Goal: Answer question/provide support: Share knowledge or assist other users

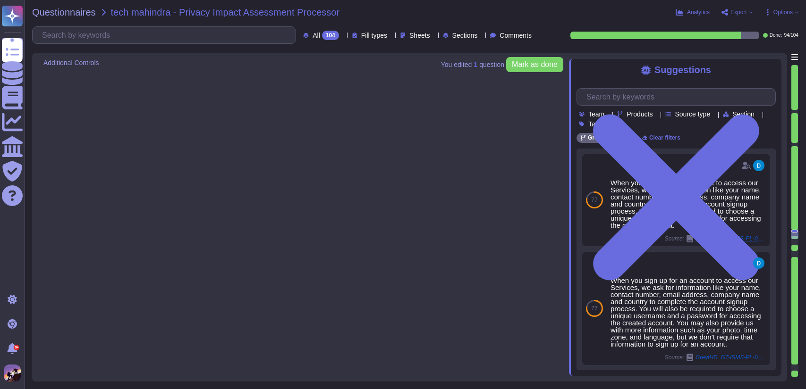
type textarea "Clients typically share their data with GreytHR primarily through email. Additi…"
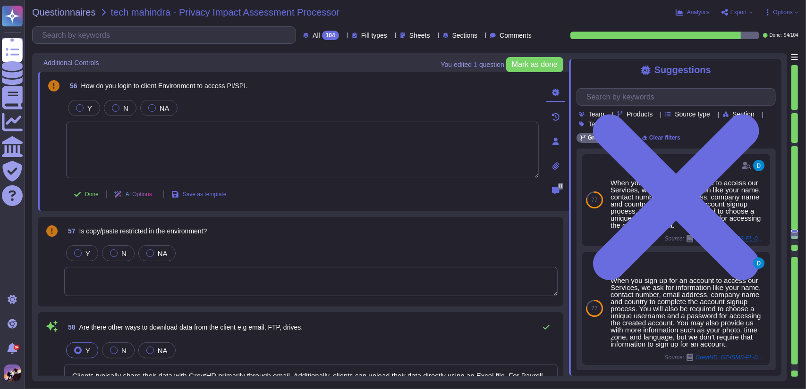
click at [304, 157] on textarea at bounding box center [302, 150] width 472 height 57
click at [198, 294] on textarea at bounding box center [310, 281] width 493 height 29
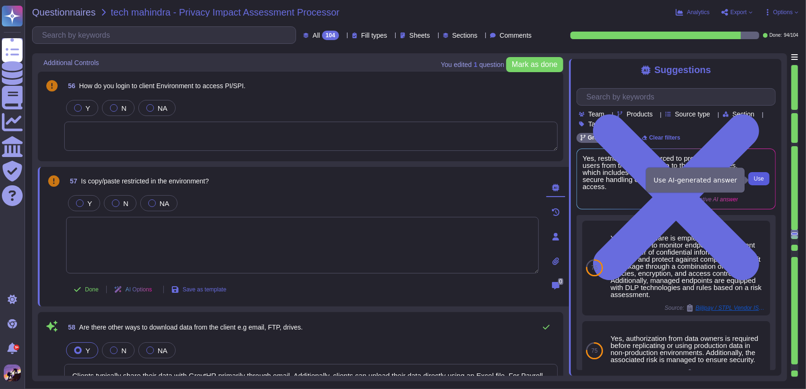
click at [758, 177] on span "Use" at bounding box center [759, 179] width 10 height 6
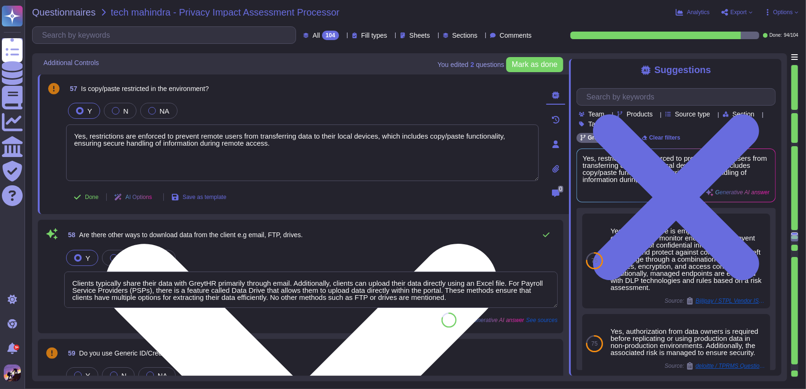
type textarea "We have Wazuh"
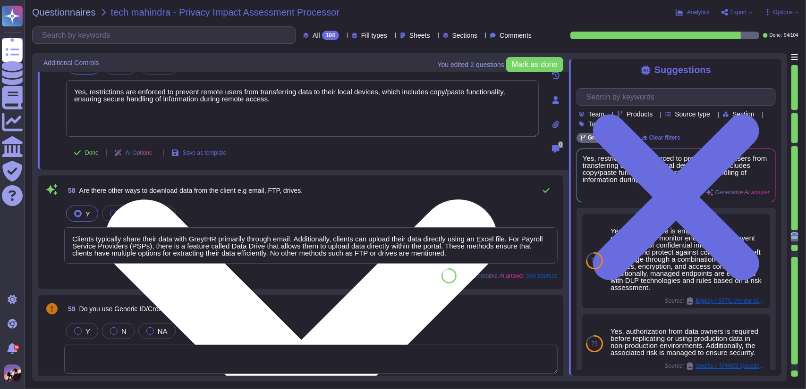
type textarea "We have implemented a BYOD policy to set rules for the security of employee-own…"
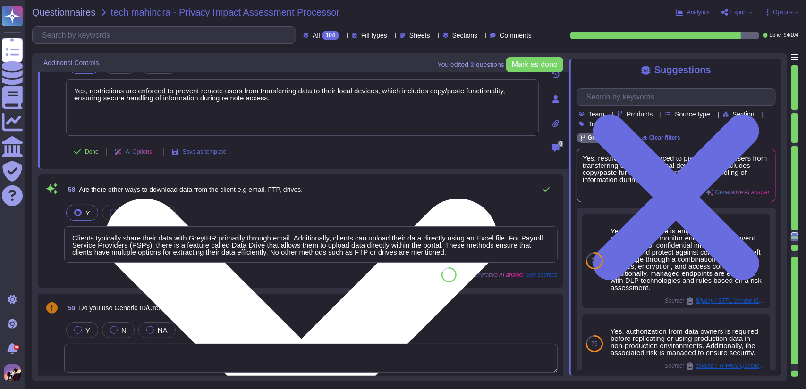
scroll to position [0, 0]
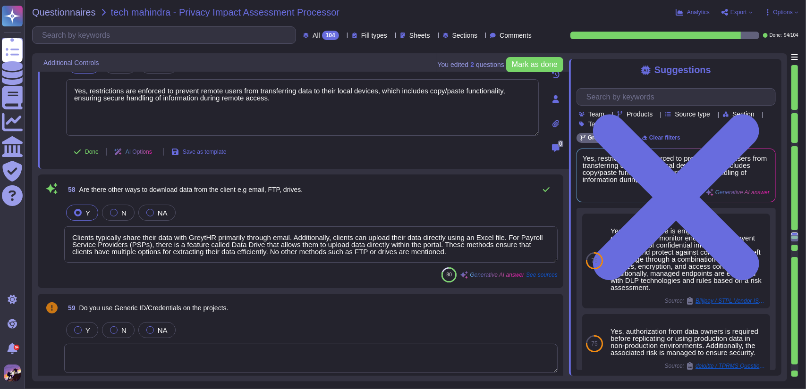
click at [298, 357] on textarea at bounding box center [310, 358] width 493 height 29
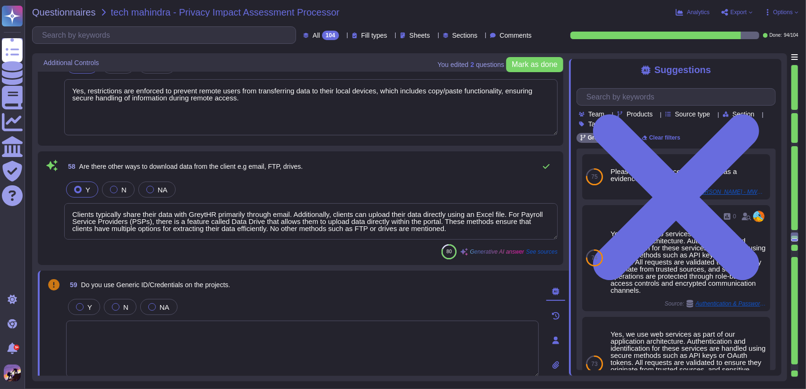
type textarea "We have implemented a BYOD policy to set rules for the security of employee-own…"
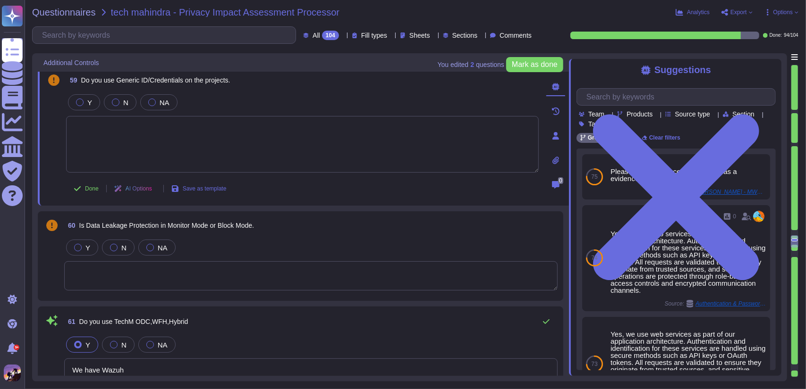
scroll to position [7265, 0]
click at [310, 276] on textarea at bounding box center [310, 274] width 493 height 29
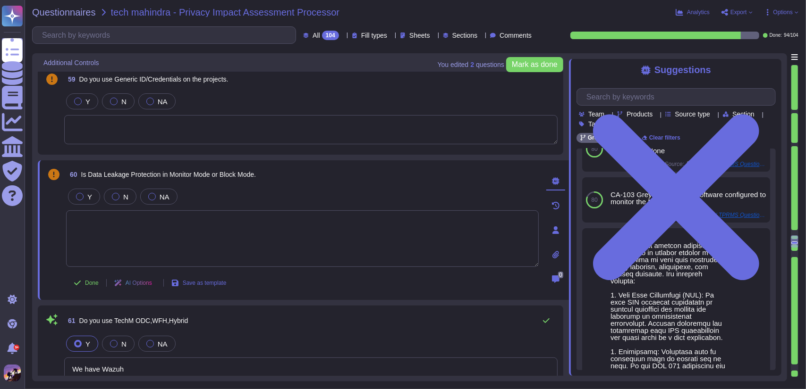
scroll to position [0, 0]
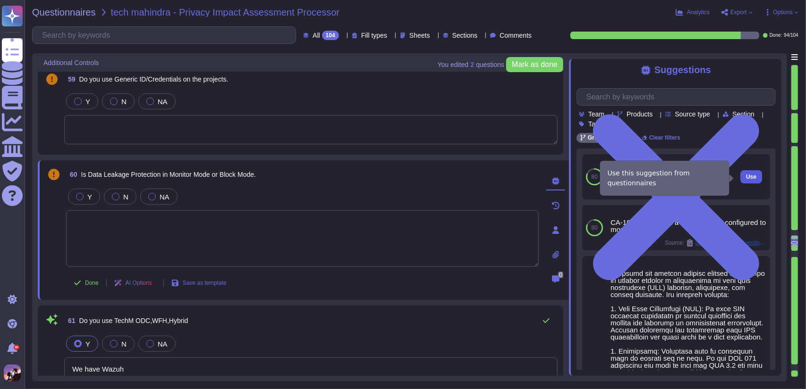
click at [740, 173] on button "Use" at bounding box center [751, 176] width 22 height 13
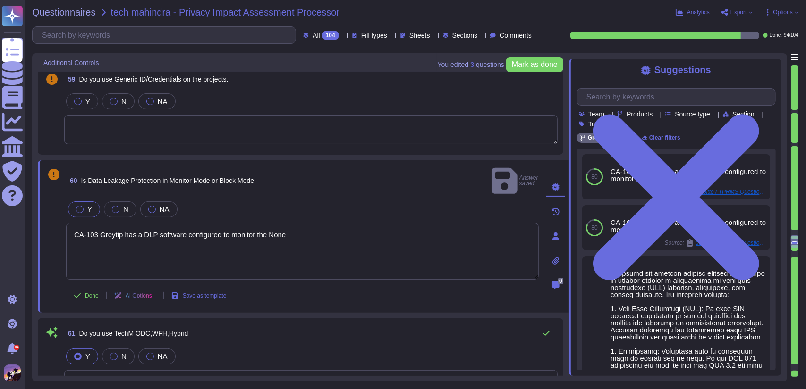
click at [75, 201] on div "Y" at bounding box center [84, 209] width 32 height 16
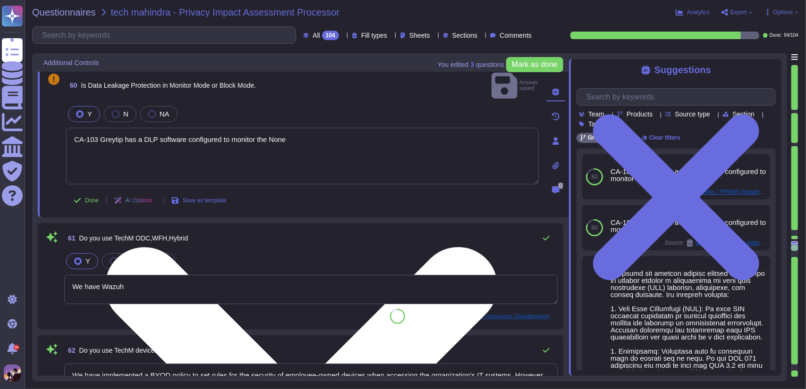
type textarea "Yes, we manage password and account resets, as well as the enrollment and delet…"
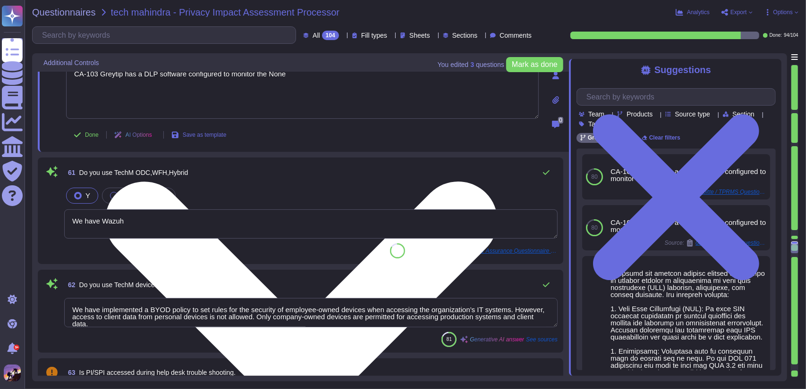
scroll to position [7426, 0]
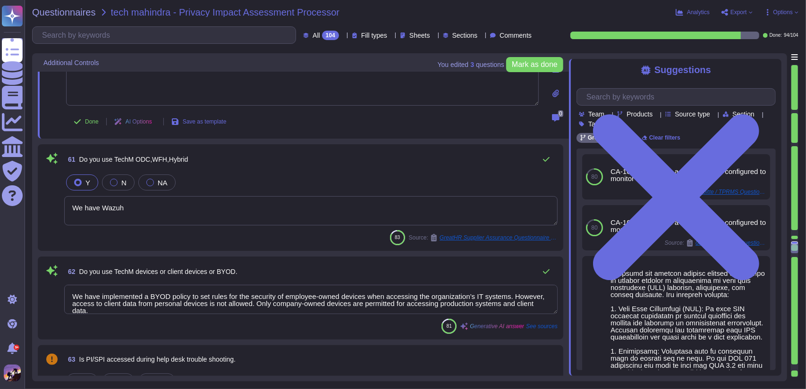
click at [207, 207] on textarea "We have Wazuh" at bounding box center [310, 210] width 493 height 29
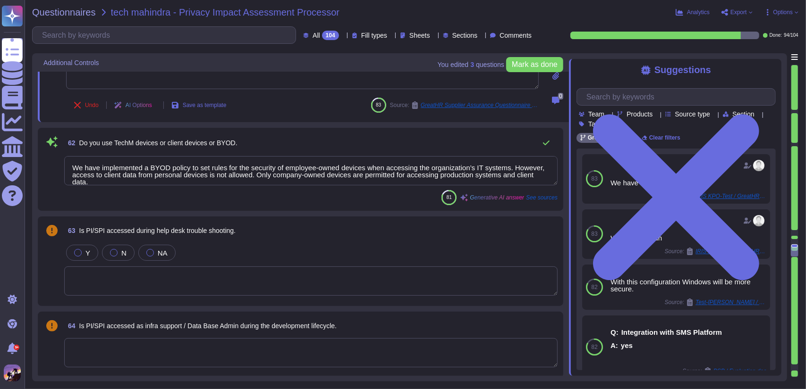
type textarea "Yes, users are assigned different roles in the application, including administr…"
click at [305, 270] on textarea at bounding box center [310, 280] width 493 height 29
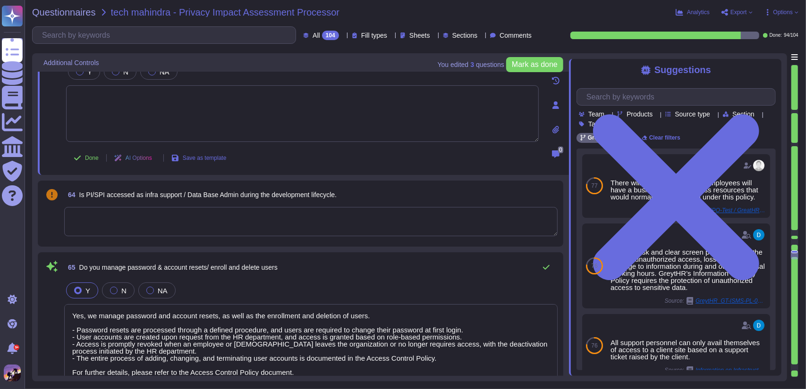
type textarea "Only one network connection is allowed, and split tunneling is not permitted as…"
type textarea "Yes, we follow secure methods to send personal information (PII) to third-party…"
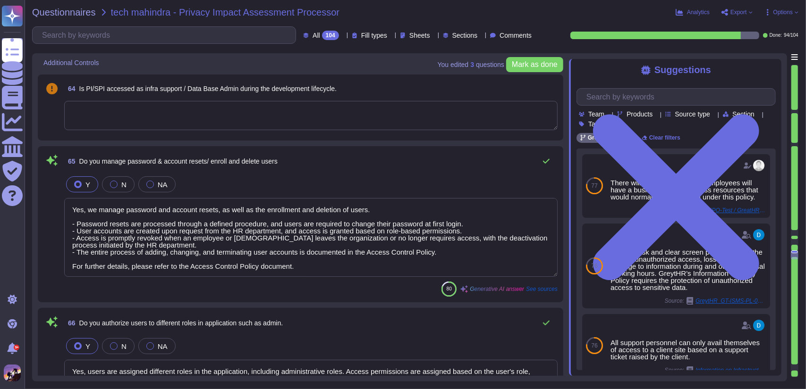
scroll to position [7795, 0]
click at [282, 118] on textarea at bounding box center [310, 115] width 493 height 29
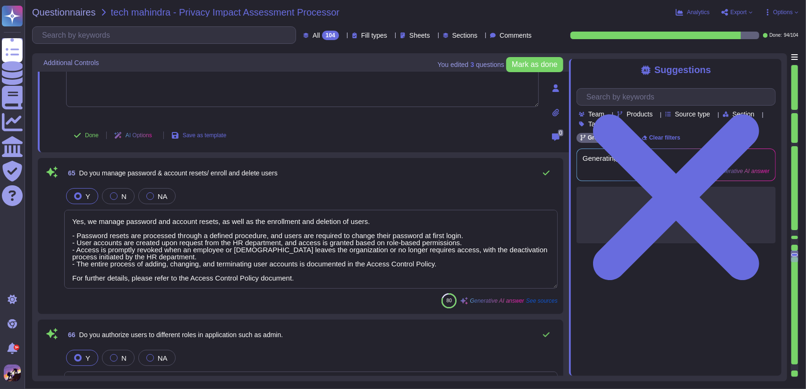
type textarea "We have Wazuh"
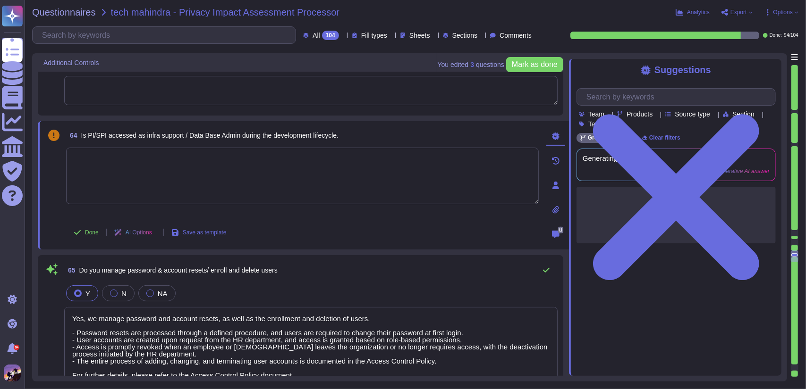
scroll to position [7698, 0]
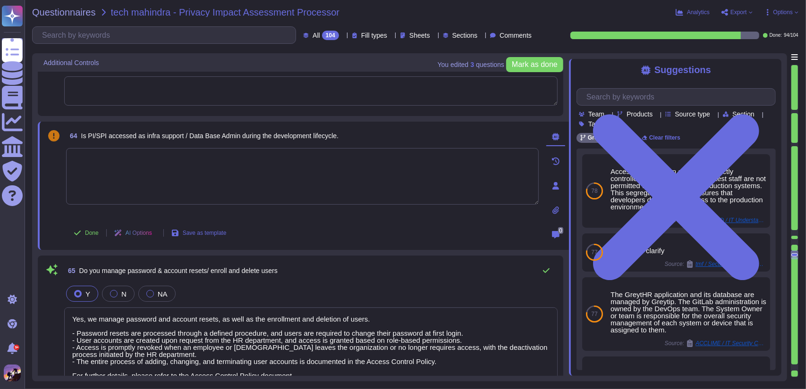
click at [797, 232] on div at bounding box center [794, 233] width 7 height 6
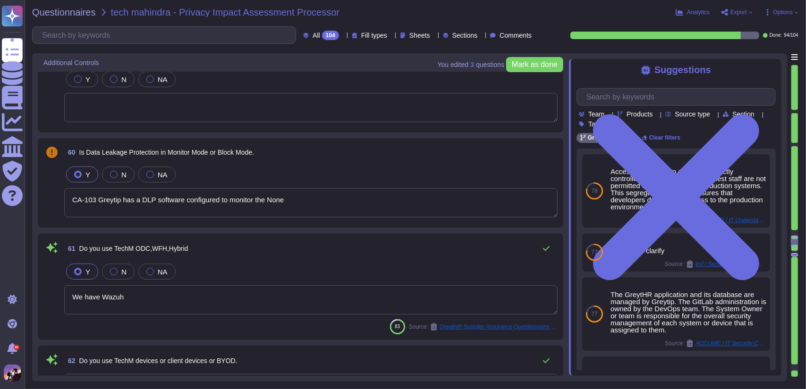
type textarea "Yes, restrictions are enforced to prevent remote users from transferring data t…"
type textarea "Clients typically share their data with GreytHR primarily through email. Additi…"
type textarea "CA-103 Greytip has a DLP software configured to monitor the None"
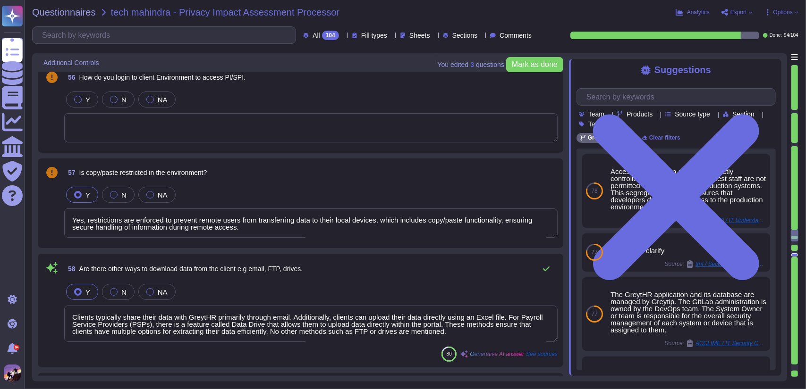
scroll to position [6927, 0]
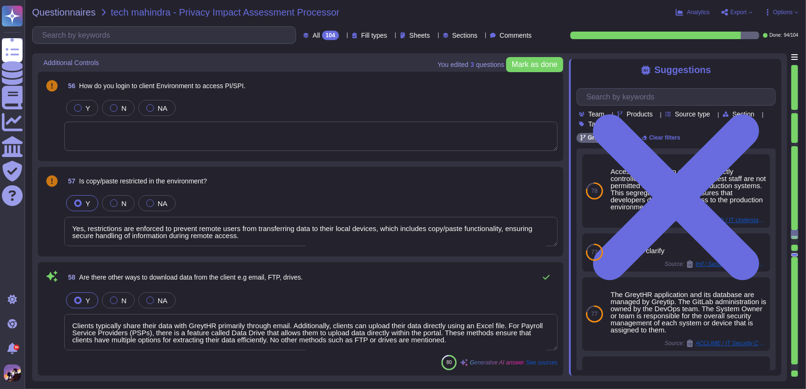
click at [794, 239] on div at bounding box center [794, 242] width 7 height 6
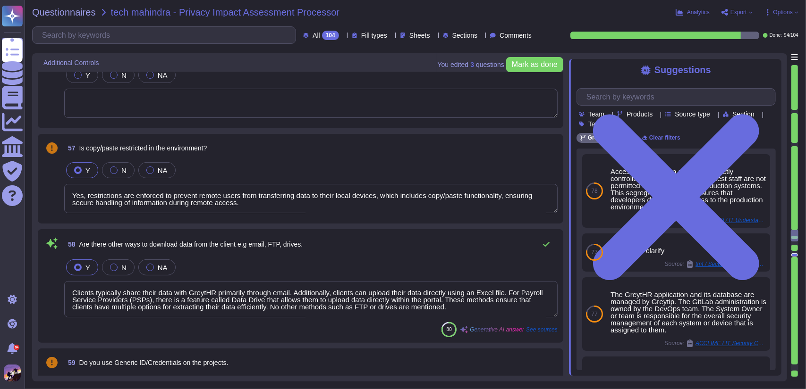
type textarea "We have implemented a BYOD policy to set rules for the security of employee-own…"
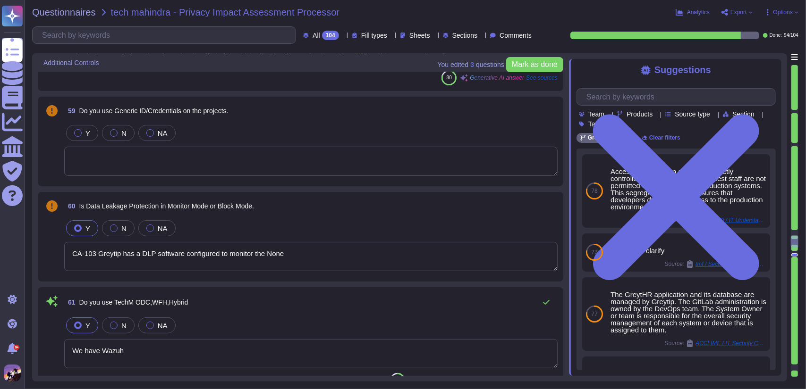
scroll to position [7219, 0]
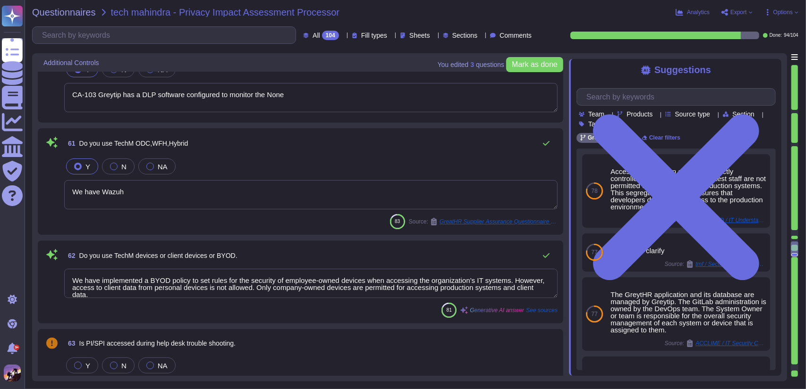
type textarea "Yes, we manage password and account resets, as well as the enrollment and delet…"
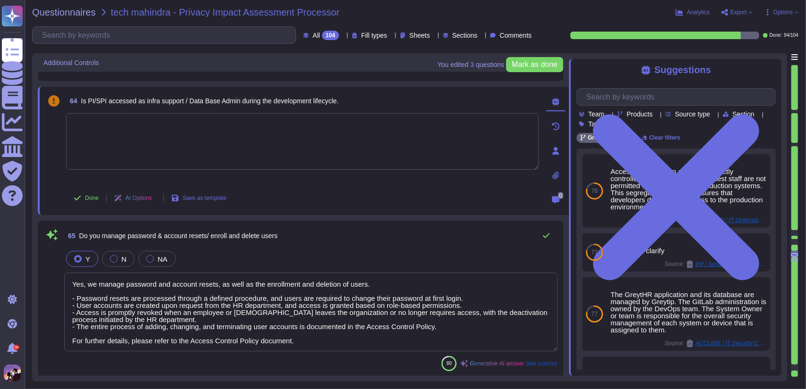
type textarea "Yes, users are assigned different roles in the application, including administr…"
type textarea "Only one network connection is allowed, and split tunneling is not permitted as…"
type textarea "Yes, we follow secure methods to send personal information (PII) to third-party…"
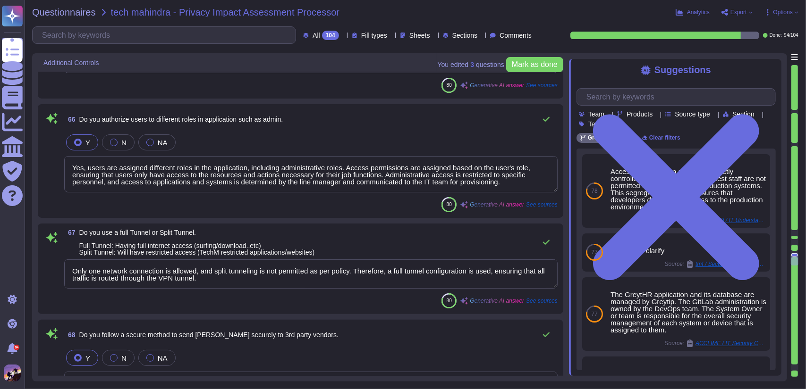
type textarea "USB access is restricted by default for external USB storage devices, and any a…"
type textarea "Yes, the PI/SPI data in transit is protected using state-of-the-art encryption,…"
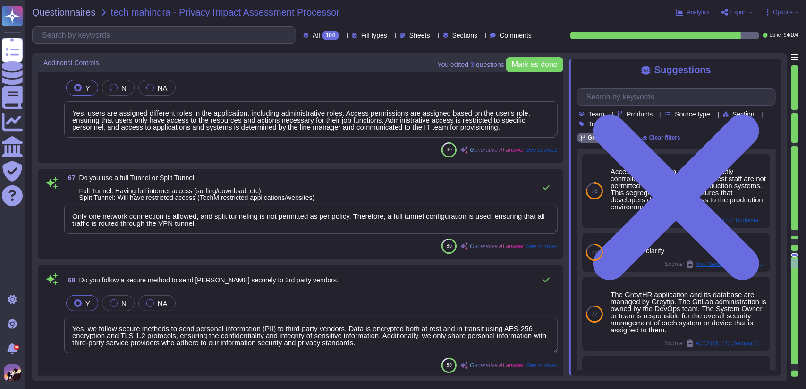
scroll to position [0, 0]
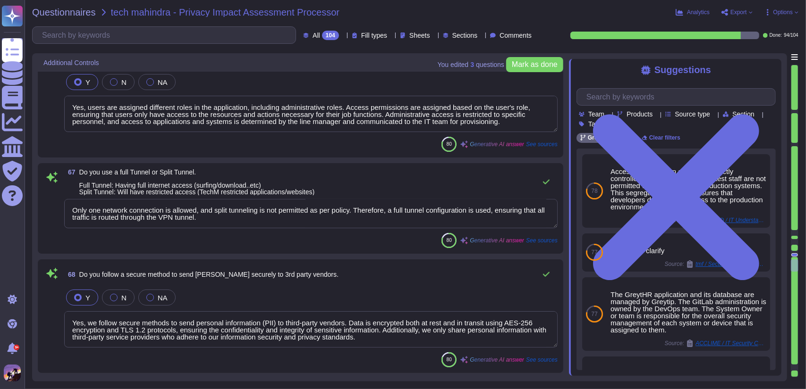
type textarea "Yes, the personal data (PII) is encrypted at rest using AES-256 encryption, whi…"
type textarea "Yes, pseudonymisation is implemented to protect personal data. Control mechanis…"
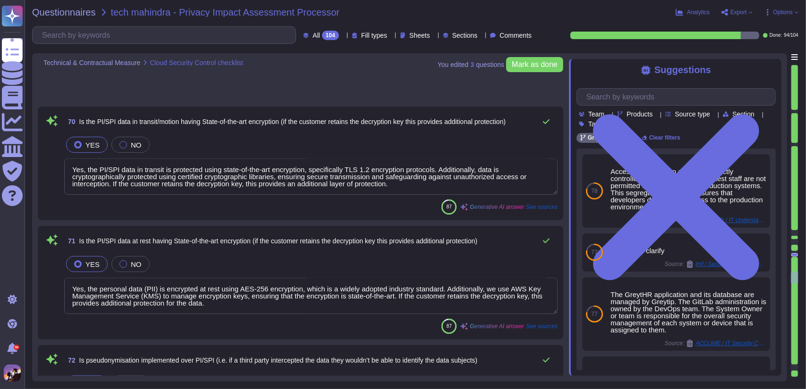
type textarea "Yes, all associates, including Greytip Associates, are required to sign a Non-D…"
type textarea "The application architecture is designed ground-up to support multi-tenancy."
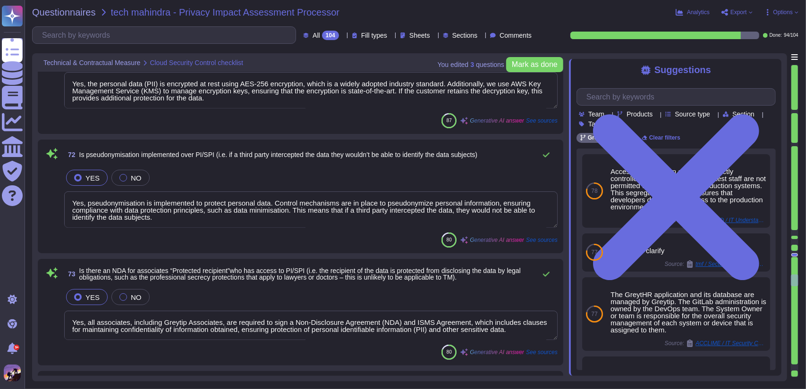
type textarea "Yes, there is a contractual obligation to inform the customer if there is a req…"
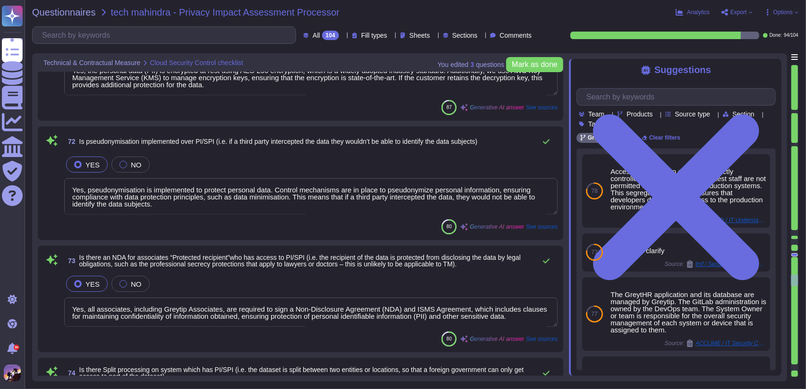
type textarea "The controller is obligated to demonstrate the manifestly unfounded or excessiv…"
type textarea "Without prejudice to requests by the Commission referred to in point (b) of Art…"
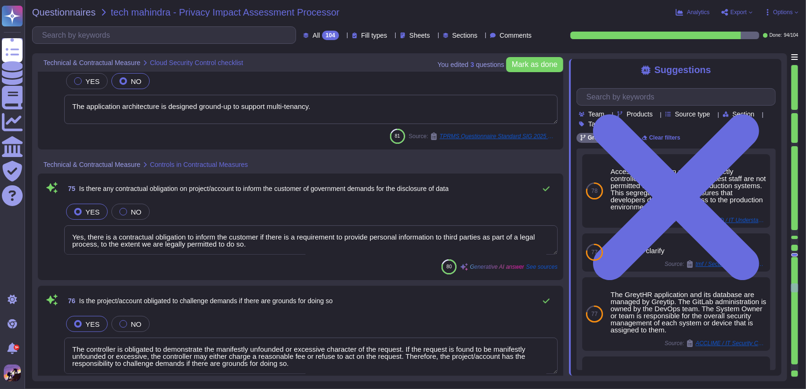
type textarea "Yes, the signed Master Services Agreement (MSA) includes specific obligations r…"
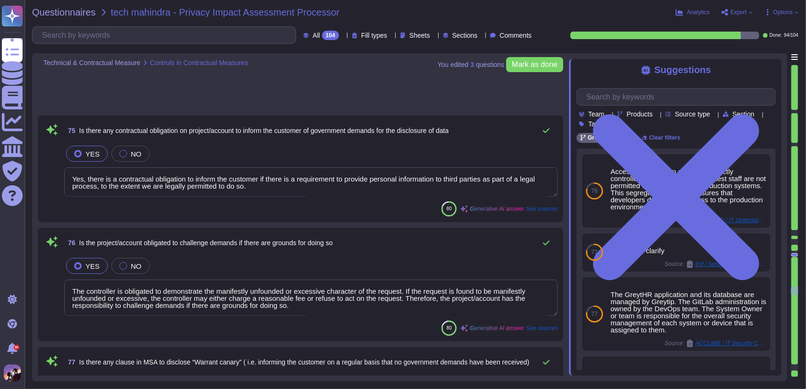
type textarea "GreytHR signs a service level agreement with its clients, which includes a rele…"
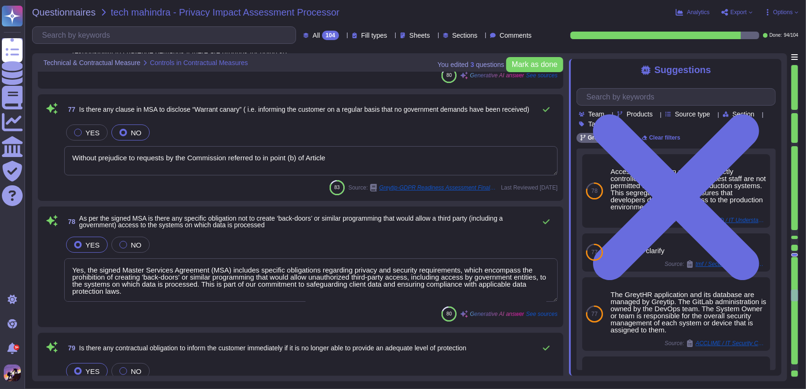
type textarea "Status fulfilment of the controller’s obligation to respond to requests for exe…"
type textarea "Yes, we utilize AWS (Amazon Web Services) and GCP (Google Cloud Platform) as ou…"
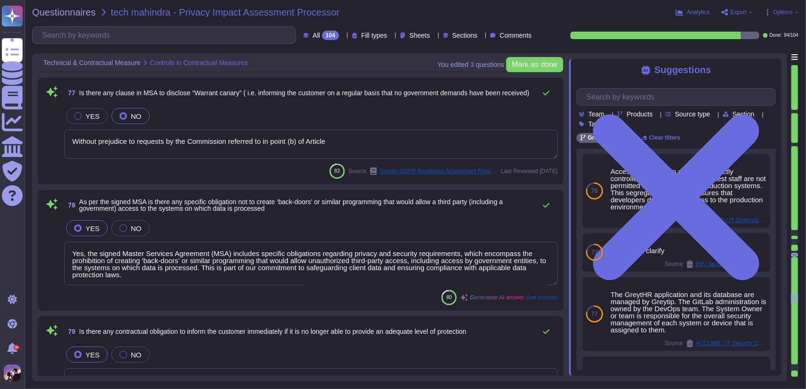
type textarea "Access to personal data by third-party suppliers is strictly controlled and lim…"
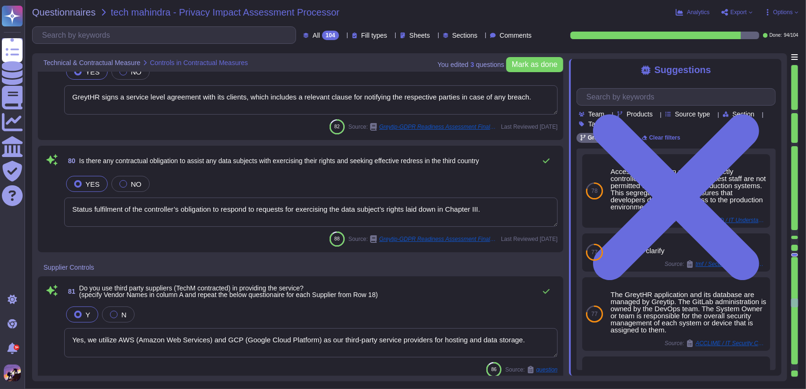
type textarea "All the data is hosted and deployed on AWS and GCP Cloud Service Providers. For…"
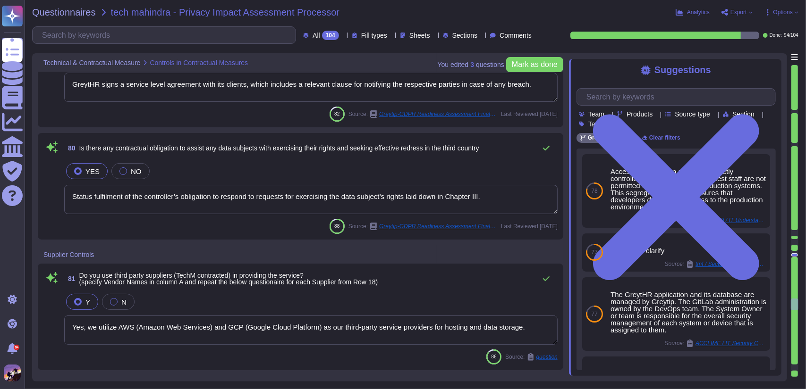
type textarea "No, we do not transfer any personal data across international boundaries. All d…"
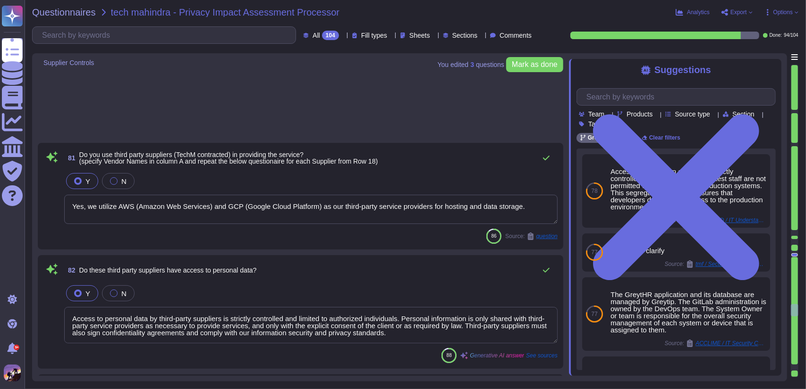
type textarea "A data privacy impact analysis has been conducted for the GreytHR application i…"
type textarea "Yes, third-party risk assessments are conducted on potential third-party partne…"
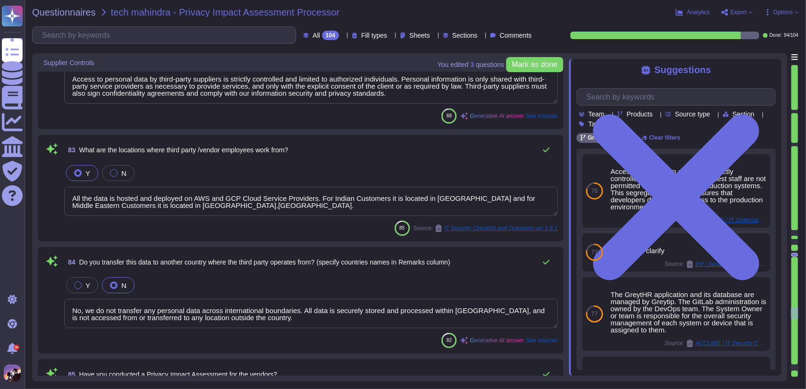
type textarea "Yes, a Data Processing Agreement (DPA) is in place between the client and our o…"
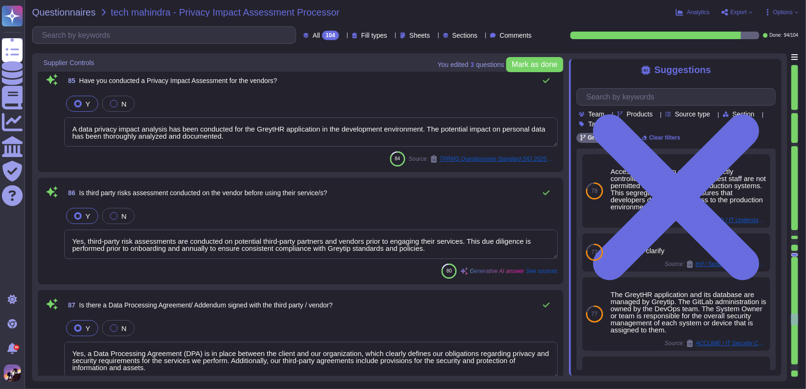
type textarea "Yes, our third-party agreements include provisions for the security and protect…"
type textarea "Yes, we have established a Supplier Security Policy that mandates embedding rel…"
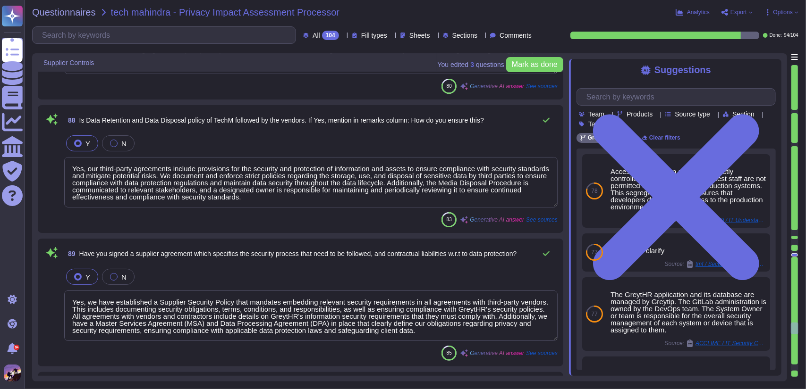
type textarea "Yes, we have established procedures to identify and rectify non-compliance with…"
type textarea "Yes, we conduct ongoing due diligence around the data privacy and security post…"
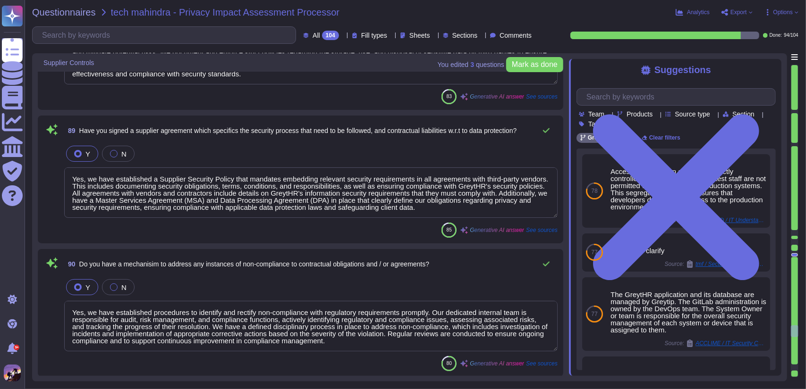
type textarea "Yes, we periodically review long-term contracts for new or evolving data protec…"
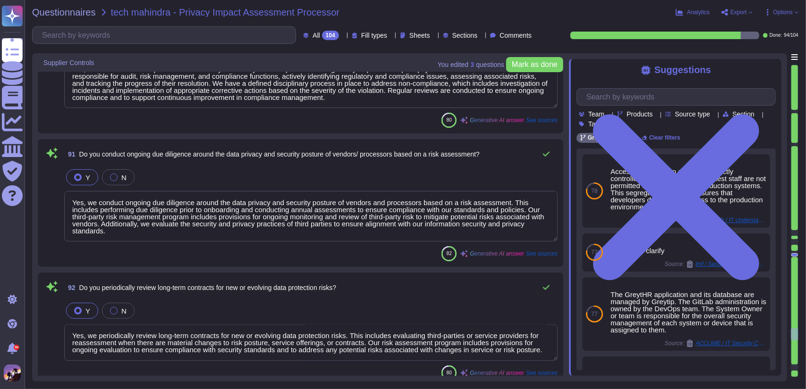
type textarea "Yes, access management is implemented for data residing in the cloud. Access is…"
type textarea "Yes, admin access (deployment access) for the GreytHR application is reviewed o…"
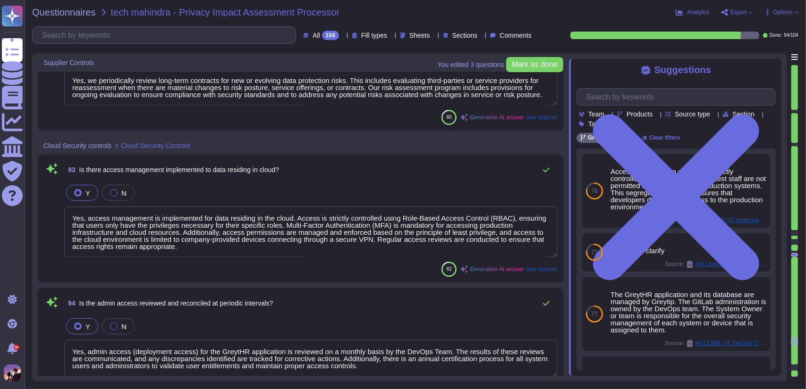
type textarea "Yes, access to the cloud environment is strictly controlled, and staff connect …"
type textarea "Yes, Multi-Factor Authentication (MFA) is in place and is enforced for administ…"
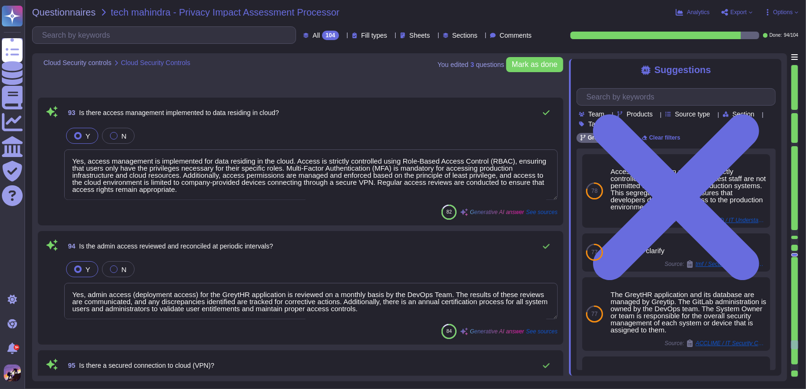
type textarea "Yes, access control mechanisms are configured over network devices such as fire…"
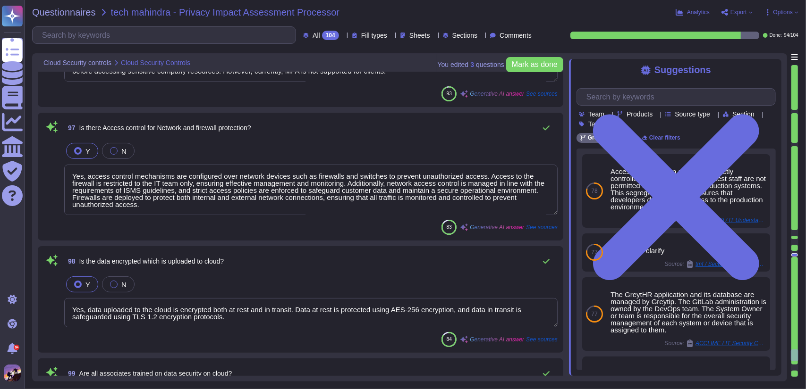
type textarea "Yes, data uploaded to the cloud is encrypted both at rest and in transit. Data …"
type textarea "Yes, all employees receive role-based security training tailored to their speci…"
type textarea "Yes, backups are created regularly and stored separately from the operational d…"
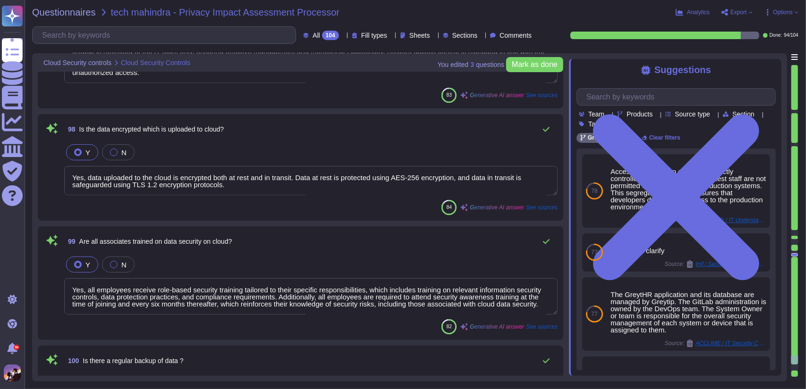
type textarea "Yes, regular audits are conducted on our cloud infrastructure, including securi…"
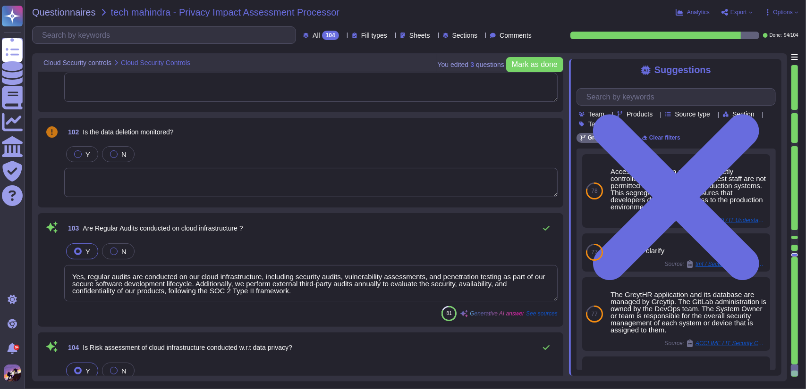
type textarea "Yes, our risk assessment program includes regular privacy risk assessments to i…"
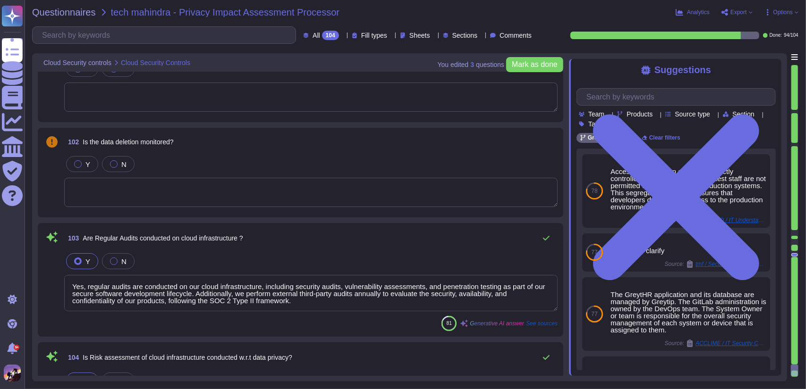
type textarea "Yes, all employees receive role-based security training tailored to their speci…"
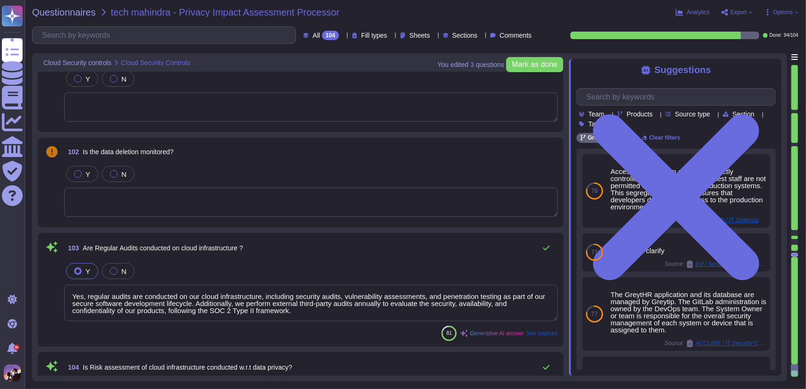
scroll to position [12008, 0]
click at [277, 210] on textarea at bounding box center [310, 203] width 493 height 29
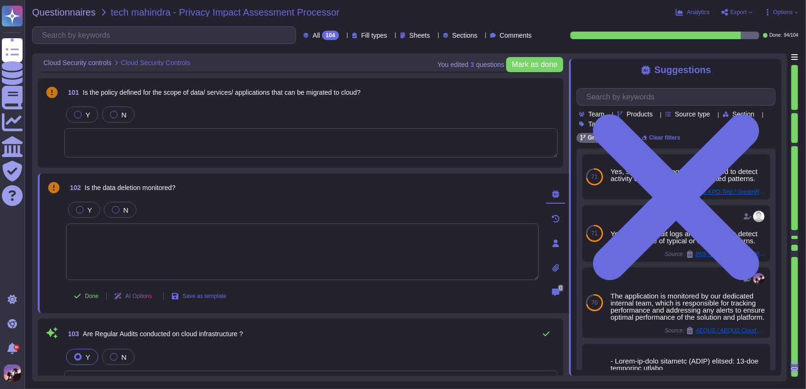
scroll to position [11946, 0]
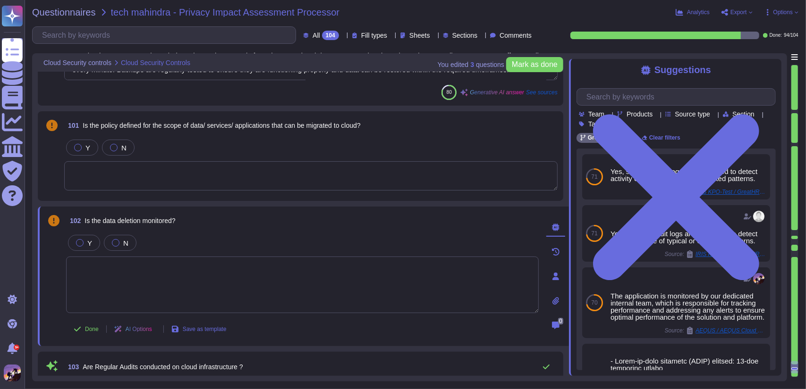
type textarea "Yes, data uploaded to the cloud is encrypted both at rest and in transit. Data …"
click at [339, 192] on div "101 Is the policy defined for the scope of data/ services/ applications that ca…" at bounding box center [300, 156] width 514 height 78
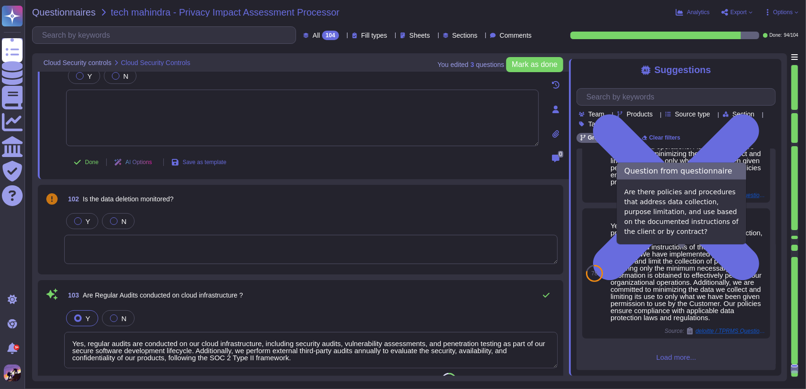
scroll to position [247, 0]
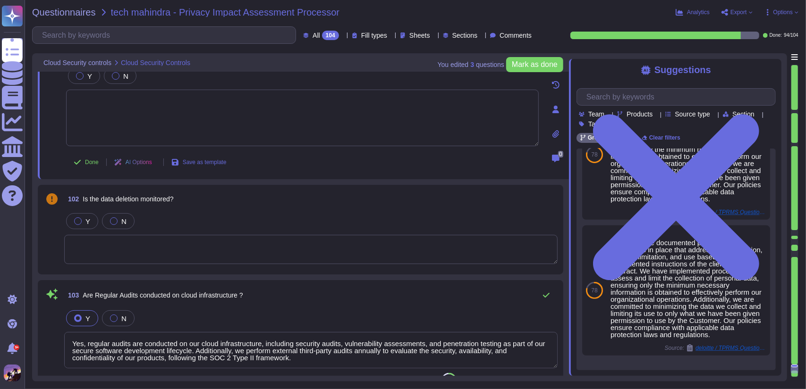
click at [181, 240] on textarea at bounding box center [310, 249] width 493 height 29
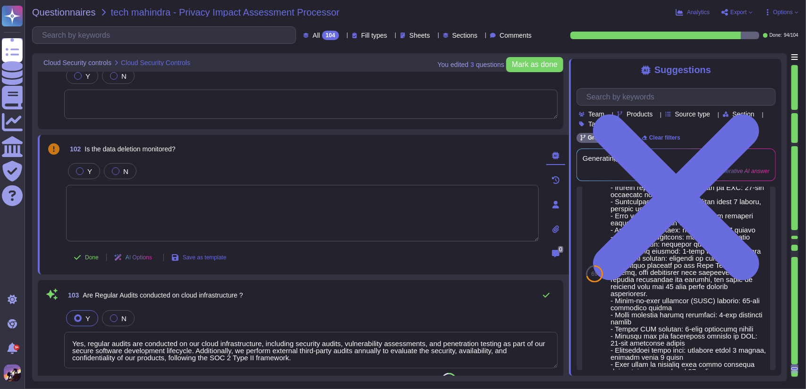
scroll to position [0, 0]
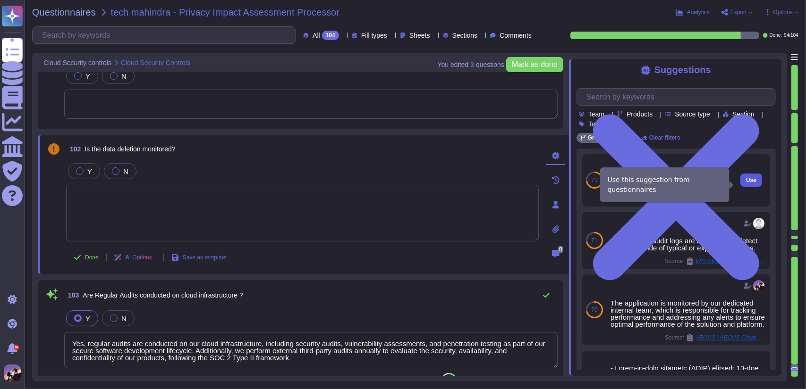
click at [746, 183] on span "Use" at bounding box center [751, 180] width 10 height 6
type textarea "Yes, security audit logs are monitored to detect activity outside of typical or…"
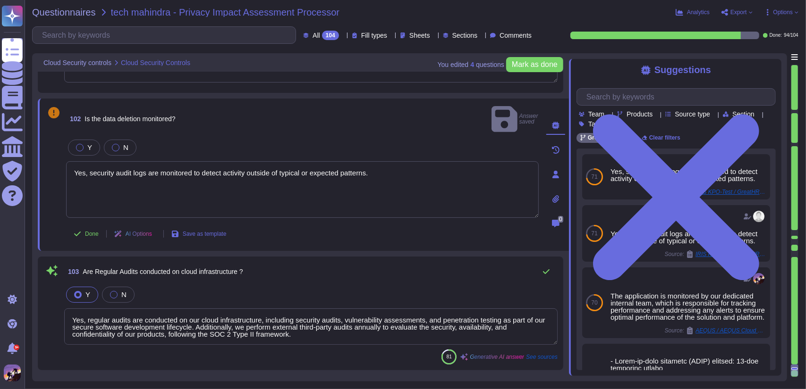
type textarea "Yes, all employees receive role-based security training tailored to their speci…"
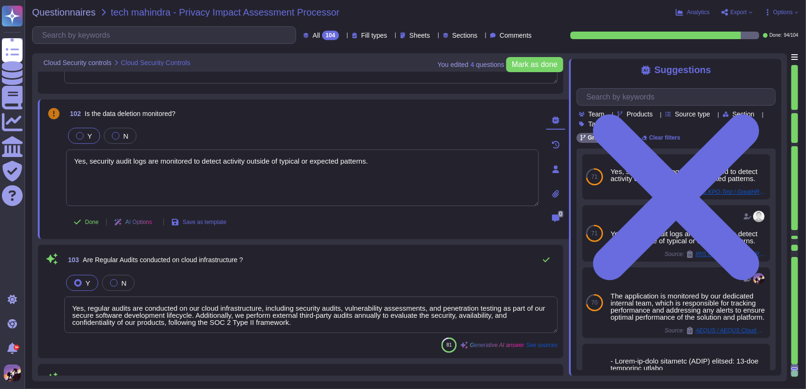
click at [79, 140] on div "Y" at bounding box center [84, 136] width 32 height 16
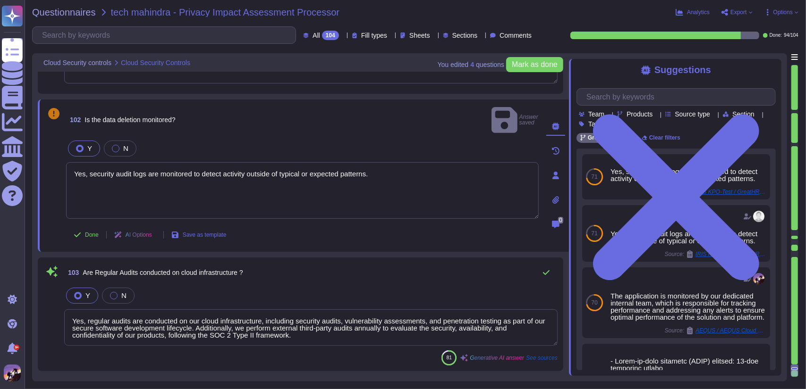
scroll to position [12140, 0]
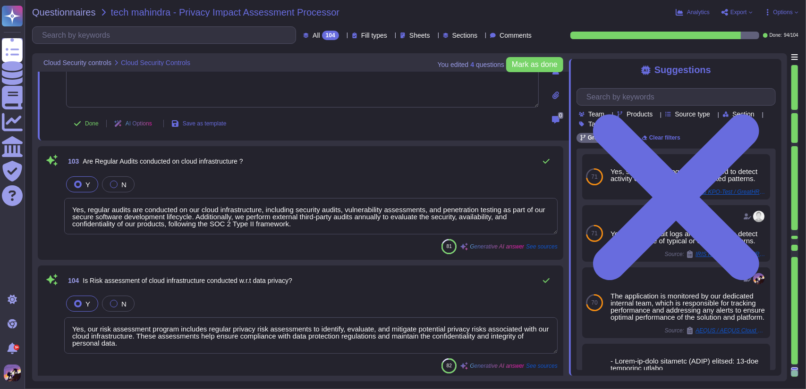
click at [793, 366] on div at bounding box center [794, 368] width 7 height 6
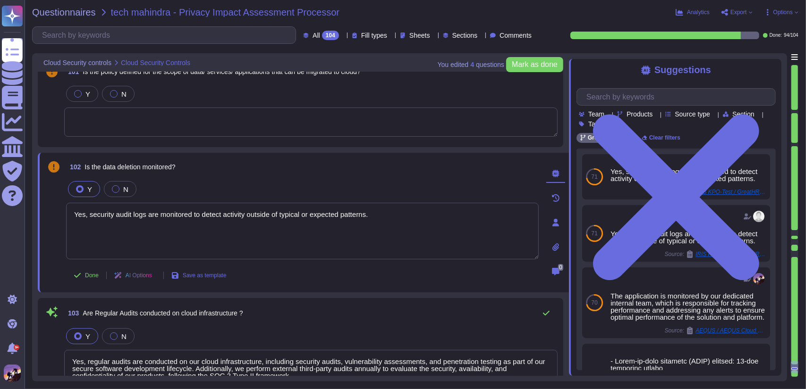
type textarea "Yes, all employees receive role-based security training tailored to their speci…"
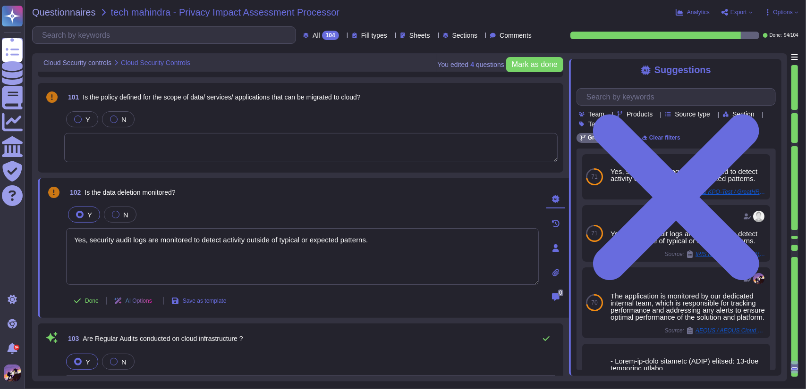
scroll to position [11968, 0]
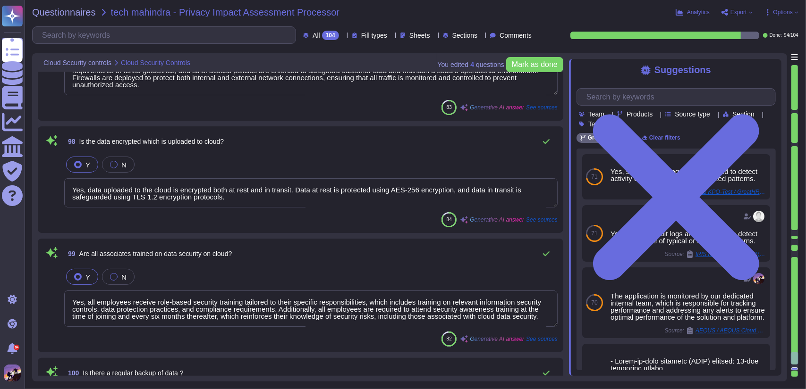
type textarea "Yes, access to the cloud environment is strictly controlled, and staff connect …"
type textarea "Yes, Multi-Factor Authentication (MFA) is in place and is enforced for administ…"
type textarea "Yes, access control mechanisms are configured over network devices such as fire…"
type textarea "Yes, data uploaded to the cloud is encrypted both at rest and in transit. Data …"
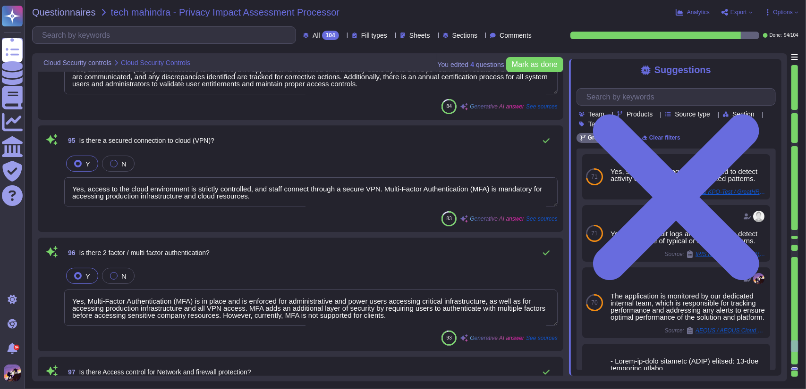
type textarea "Yes, access management is implemented for data residing in the cloud. Access is…"
type textarea "Yes, admin access (deployment access) for the GreytHR application is reviewed o…"
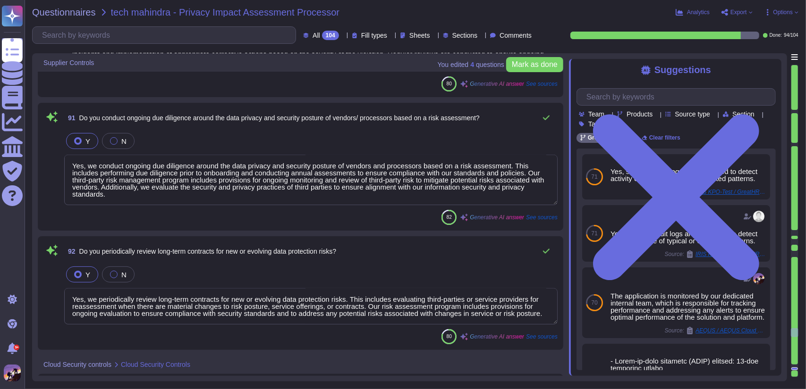
type textarea "Yes, a Data Processing Agreement (DPA) is in place between the client and our o…"
type textarea "Yes, our third-party agreements include provisions for the security and protect…"
type textarea "Yes, we have established a Supplier Security Policy that mandates embedding rel…"
type textarea "Yes, we have established procedures to identify and rectify non-compliance with…"
type textarea "Yes, we conduct ongoing due diligence around the data privacy and security post…"
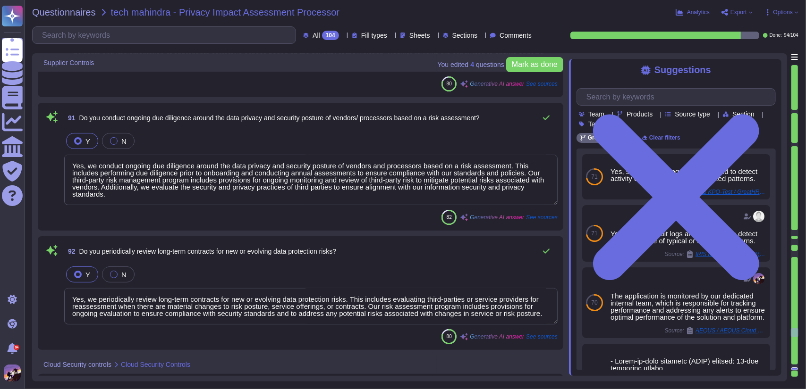
type textarea "Yes, we periodically review long-term contracts for new or evolving data protec…"
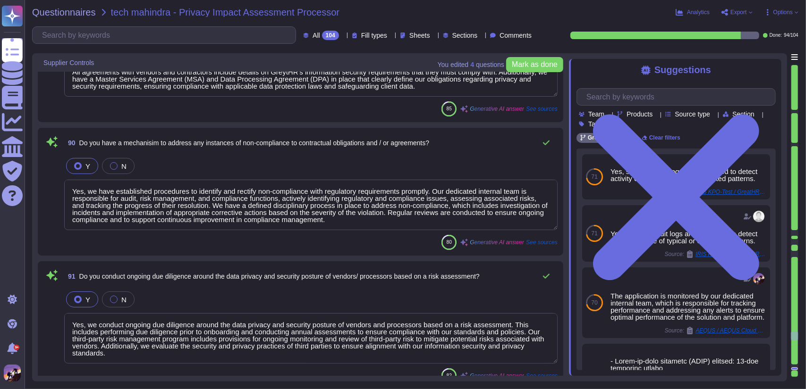
type textarea "Yes, admin access (deployment access) for the GreytHR application is reviewed o…"
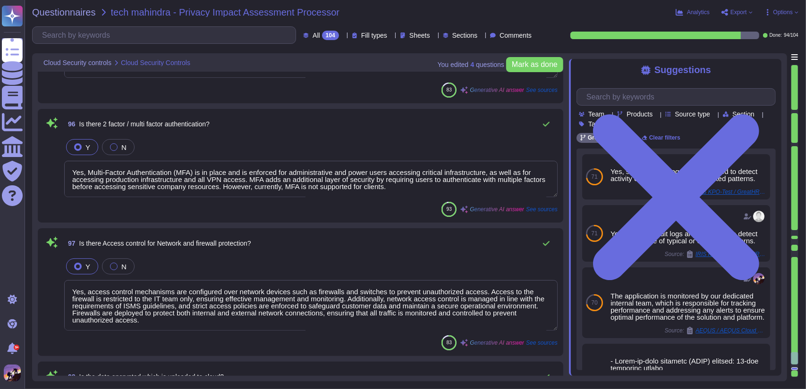
type textarea "Yes, access control mechanisms are configured over network devices such as fire…"
type textarea "Yes, data uploaded to the cloud is encrypted both at rest and in transit. Data …"
type textarea "Yes, all employees receive role-based security training tailored to their speci…"
type textarea "Yes, backups are created regularly and stored separately from the operational d…"
type textarea "Yes, security audit logs are monitored to detect activity outside of typical or…"
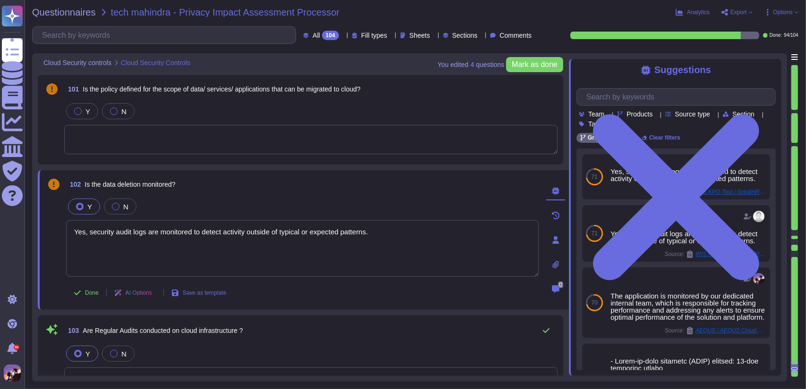
type textarea "Yes, regular audits are conducted on our cloud infrastructure, including securi…"
type textarea "Yes, our risk assessment program includes regular privacy risk assessments to i…"
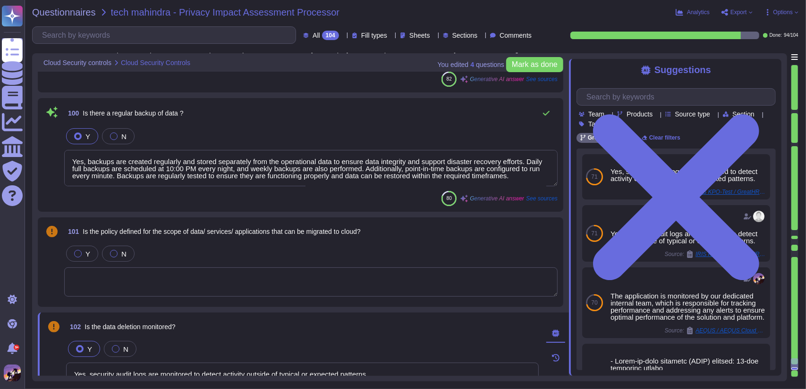
type textarea "Yes, data uploaded to the cloud is encrypted both at rest and in transit. Data …"
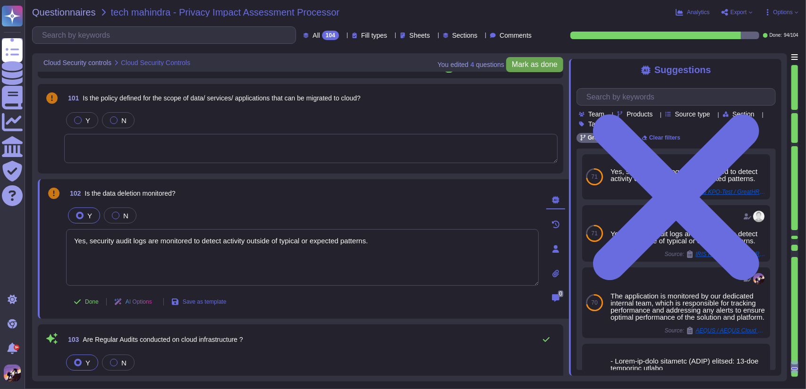
click at [534, 61] on span "Mark as done" at bounding box center [535, 65] width 46 height 8
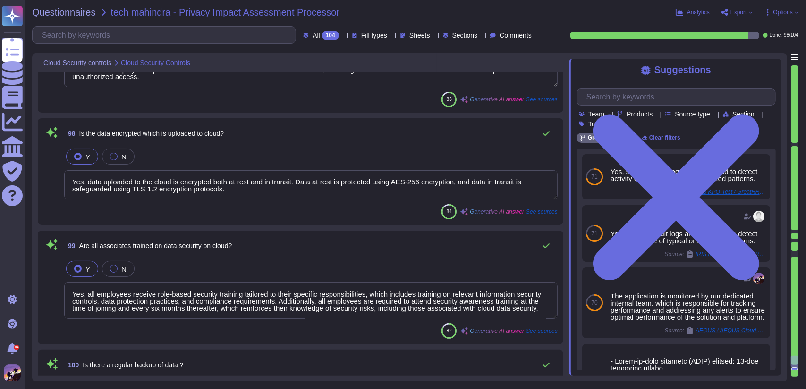
type textarea "Yes, Multi-Factor Authentication (MFA) is in place and is enforced for administ…"
type textarea "Yes, access control mechanisms are configured over network devices such as fire…"
type textarea "Yes, data uploaded to the cloud is encrypted both at rest and in transit. Data …"
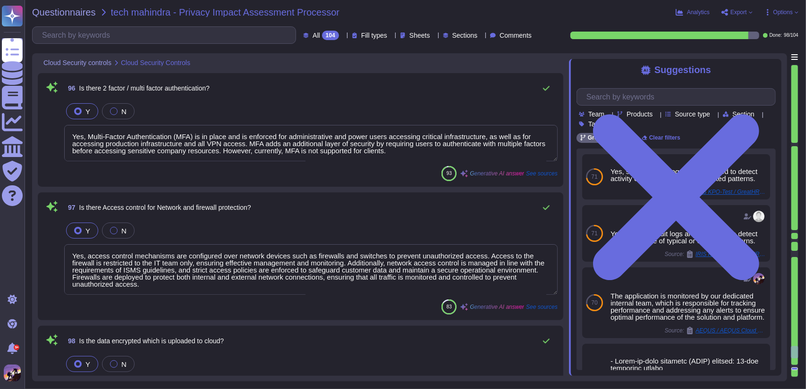
type textarea "Yes, admin access (deployment access) for the GreytHR application is reviewed o…"
type textarea "Yes, access to the cloud environment is strictly controlled, and staff connect …"
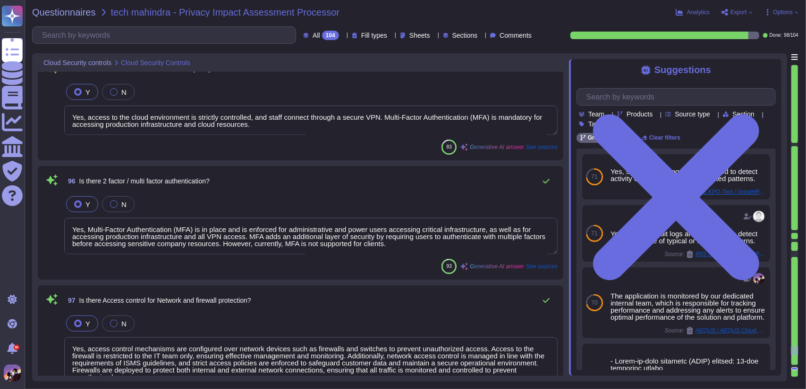
type textarea "Yes, access management is implemented for data residing in the cloud. Access is…"
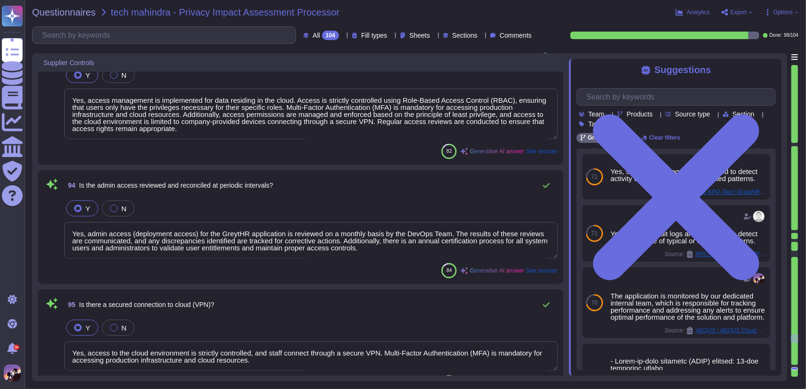
type textarea "Yes, we have established a Supplier Security Policy that mandates embedding rel…"
type textarea "Yes, we have established procedures to identify and rectify non-compliance with…"
type textarea "Yes, we conduct ongoing due diligence around the data privacy and security post…"
type textarea "Yes, we periodically review long-term contracts for new or evolving data protec…"
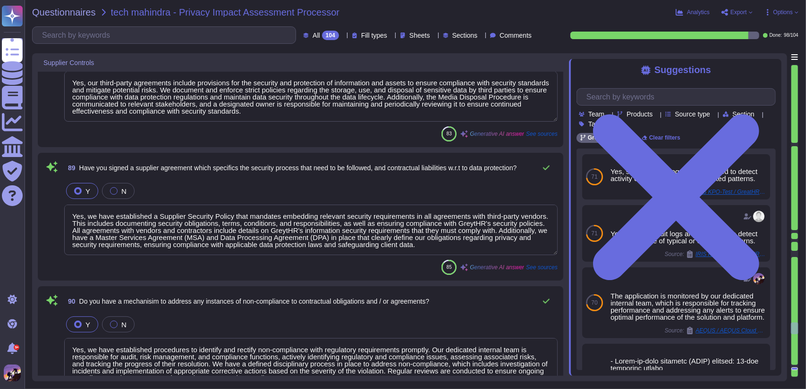
type textarea "Yes, third-party risk assessments are conducted on potential third-party partne…"
type textarea "Yes, a Data Processing Agreement (DPA) is in place between the client and our o…"
type textarea "Yes, our third-party agreements include provisions for the security and protect…"
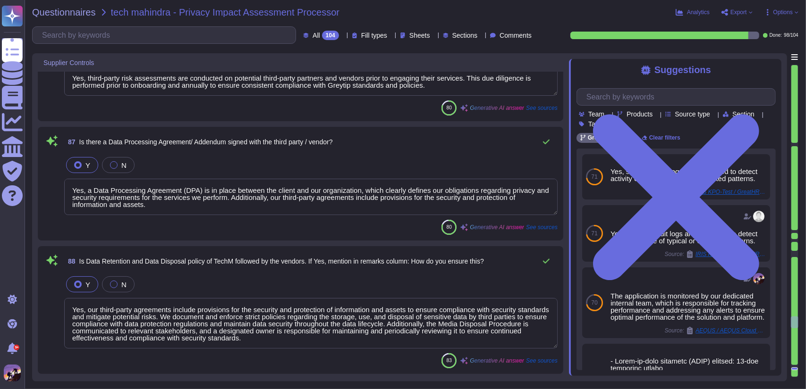
type textarea "Access to personal data by third-party suppliers is strictly controlled and lim…"
type textarea "All the data is hosted and deployed on AWS and GCP Cloud Service Providers. For…"
type textarea "No, we do not transfer any personal data across international boundaries. All d…"
type textarea "A data privacy impact analysis has been conducted for the GreytHR application i…"
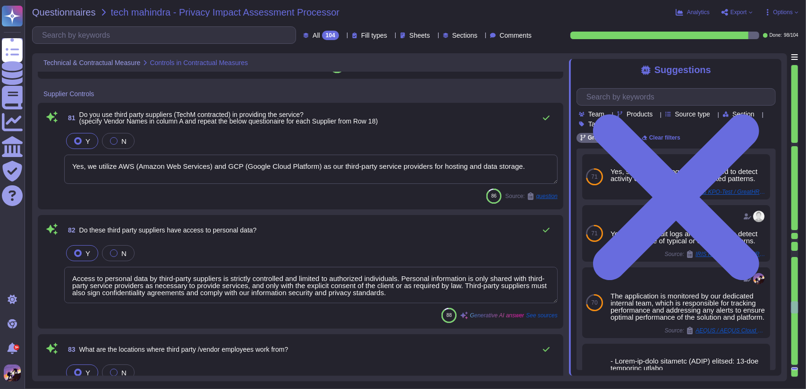
type textarea "GreytHR signs a service level agreement with its clients, which includes a rele…"
type textarea "Status fulfilment of the controller’s obligation to respond to requests for exe…"
type textarea "Yes, we utilize AWS (Amazon Web Services) and GCP (Google Cloud Platform) as ou…"
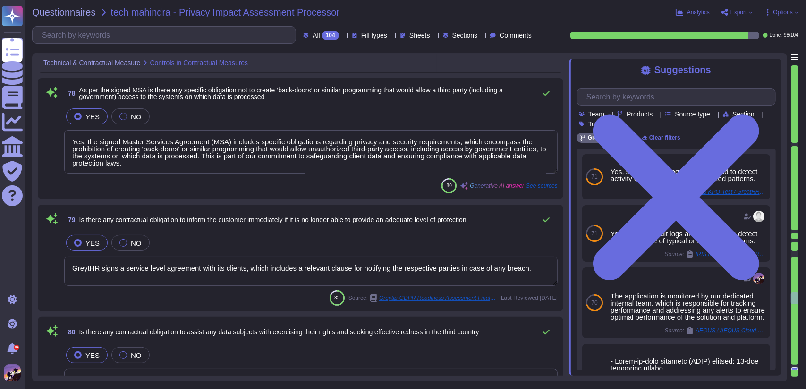
type textarea "Yes, there is a contractual obligation to inform the customer if there is a req…"
type textarea "The controller is obligated to demonstrate the manifestly unfounded or excessiv…"
type textarea "Without prejudice to requests by the Commission referred to in point (b) of Art…"
type textarea "Yes, the signed Master Services Agreement (MSA) includes specific obligations r…"
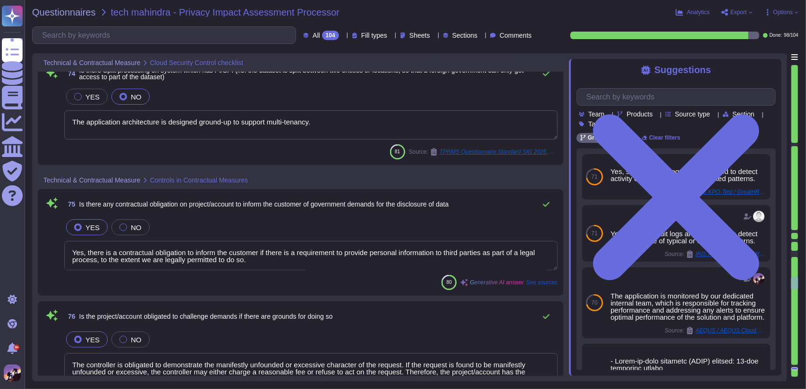
type textarea "Yes, the personal data (PII) is encrypted at rest using AES-256 encryption, whi…"
type textarea "Yes, pseudonymisation is implemented to protect personal data. Control mechanis…"
type textarea "Yes, all associates, including Greytip Associates, are required to sign a Non-D…"
type textarea "The application architecture is designed ground-up to support multi-tenancy."
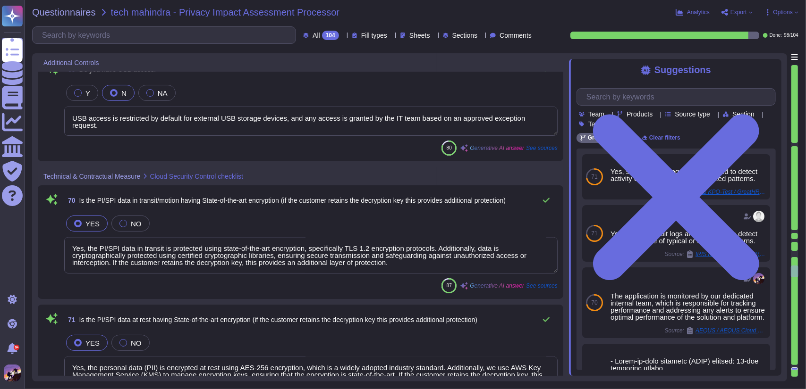
type textarea "Only one network connection is allowed, and split tunneling is not permitted as…"
type textarea "Yes, we follow secure methods to send personal information (PII) to third-party…"
type textarea "USB access is restricted by default for external USB storage devices, and any a…"
type textarea "Yes, the PI/SPI data in transit is protected using state-of-the-art encryption,…"
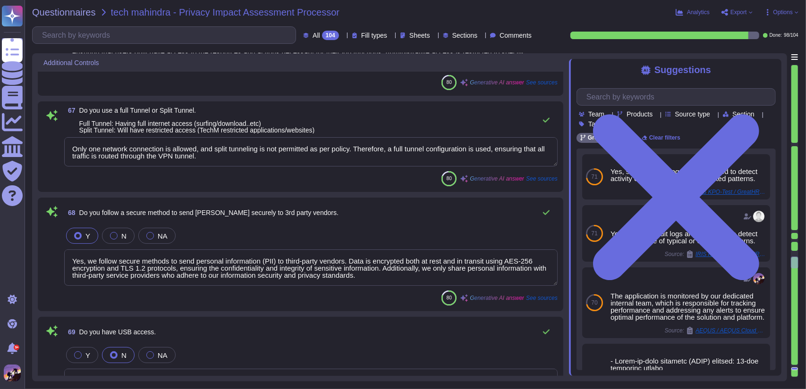
type textarea "Yes, we manage password and account resets, as well as the enrollment and delet…"
type textarea "Yes, users are assigned different roles in the application, including administr…"
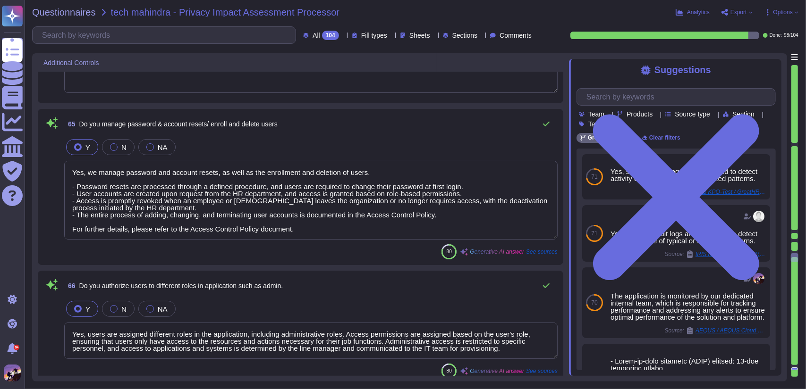
type textarea "We have implemented a BYOD policy to set rules for the security of employee-own…"
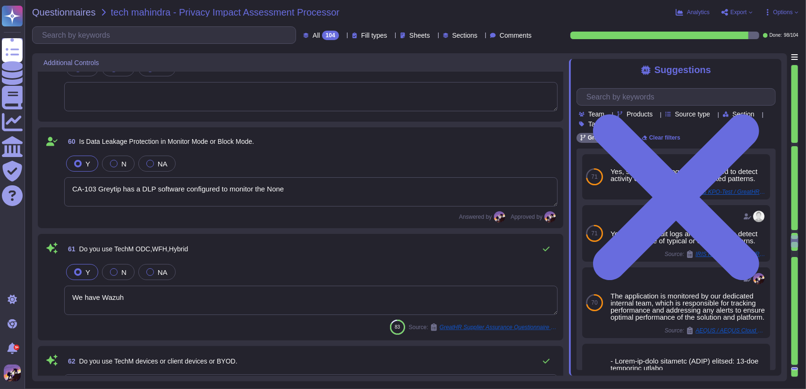
type textarea "Yes, restrictions are enforced to prevent remote users from transferring data t…"
type textarea "Clients typically share their data with GreytHR primarily through email. Additi…"
type textarea "CA-103 Greytip has a DLP software configured to monitor the None"
type textarea "We have Wazuh"
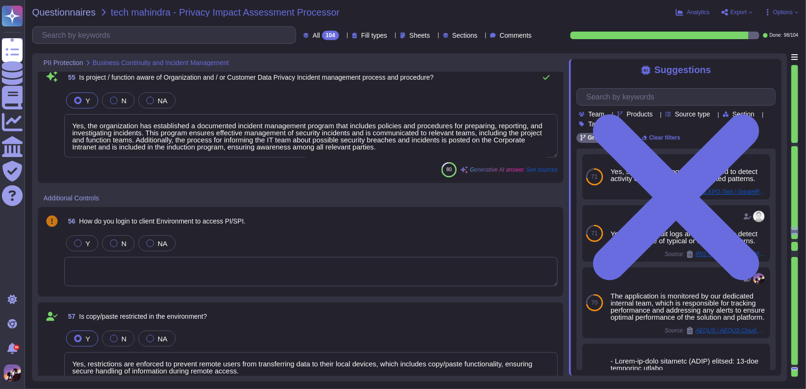
type textarea "Yes, our Business Continuity Plan (BCP) includes processes, procedures, and tec…"
type textarea "Yes, we have defined, implemented, and evaluated processes, procedures, and tec…"
type textarea "Yes, the organization has established a documented incident management program …"
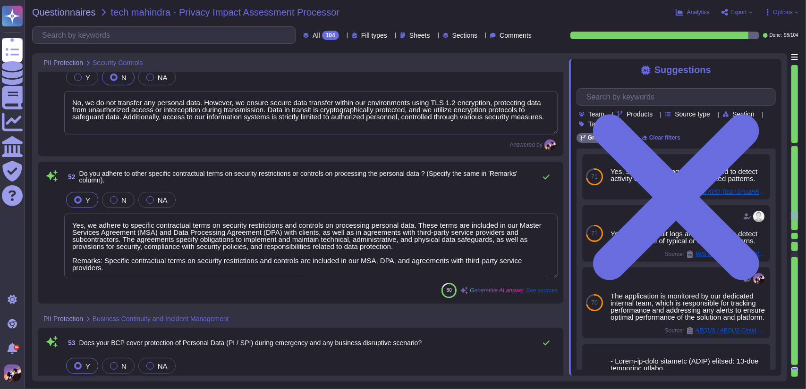
type textarea "Yes, we have strict controls in place over third parties accessing systems and …"
type textarea "No, we do not transfer any personal data. However, we ensure secure data transf…"
type textarea "Yes, we adhere to specific contractual terms on security restrictions and contr…"
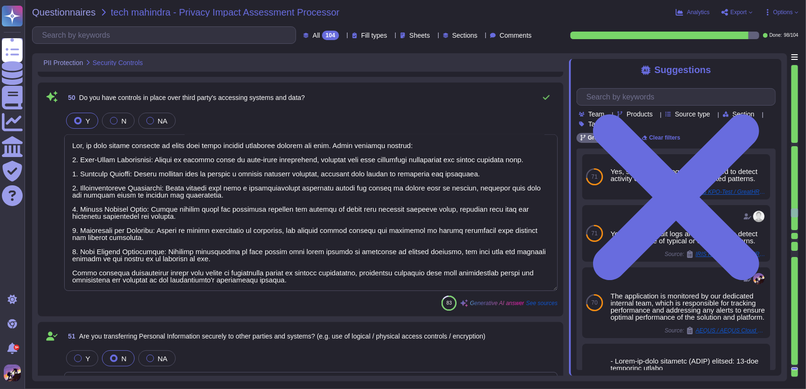
type textarea "Yes, all systems and applications are regularly patched to address security vul…"
type textarea "Yes, the systems used to process personal data are hardened according to the En…"
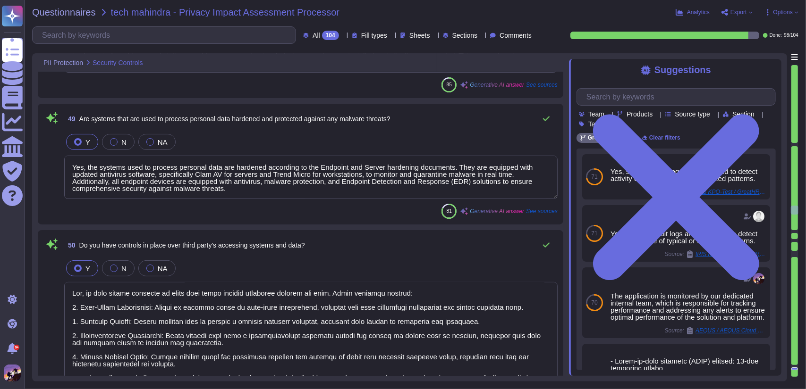
type textarea "Yes, we conduct regular Vulnerability Assessment and Penetration Testing (VAPT)…"
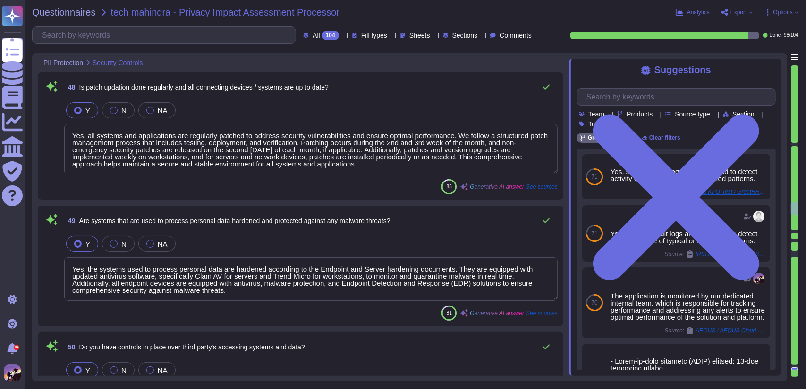
type textarea "We use SonarQube and Snyk, along with external vendors, to conduct thorough tes…"
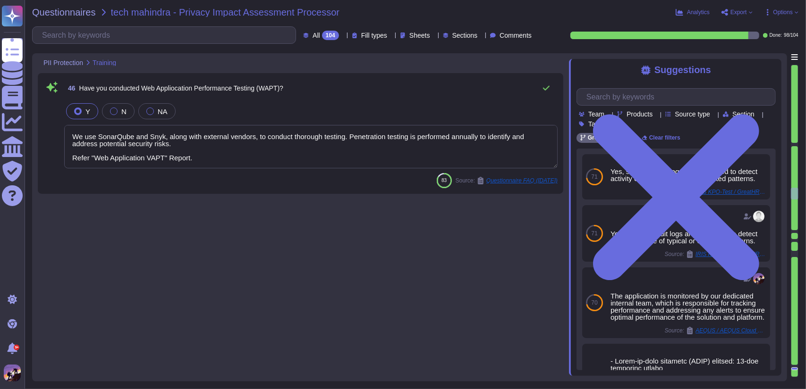
type textarea "share the evidence Screenshot for additional security training provided to user…"
type textarea "Yes, all project members, including employees, contractors, and relevant partie…"
type textarea "Yes, we maintain detailed documentation for each personal data processing activ…"
type textarea "Yes, data is encrypted both at rest and in transit. Data at rest is protected u…"
type textarea "Yes, we maintain proper physical security of sites where servers and equipment …"
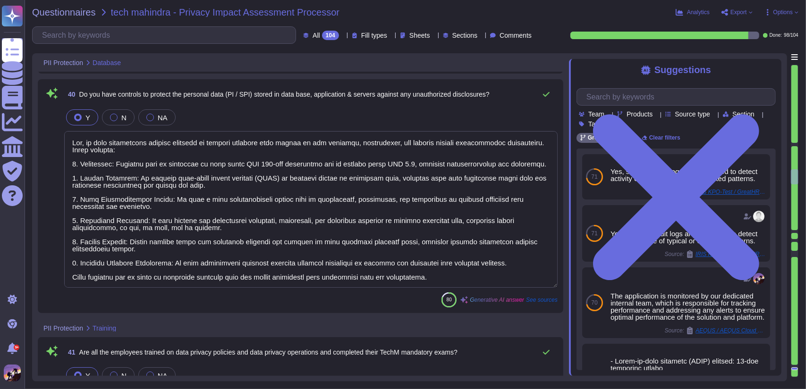
type textarea "Yes, database roles and privileges are defined and managed through a structured…"
type textarea "Yes, the database is secured with AES 256-bit encryption, ensuring the confiden…"
type textarea "Yes, during the assessment, it was noted that the application encrypts and hash…"
type textarea "Yes, reconciliation of admin access privileges is performed periodically on a m…"
type textarea "Yes, we have implemented several controls to protect personal data stored in ou…"
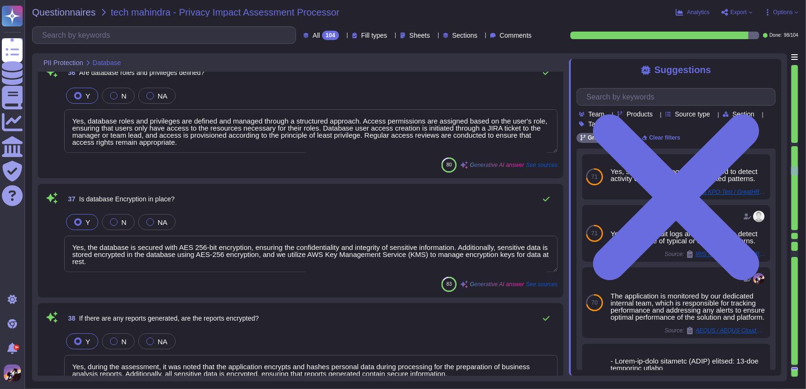
type textarea "The database is maintained by Greytip."
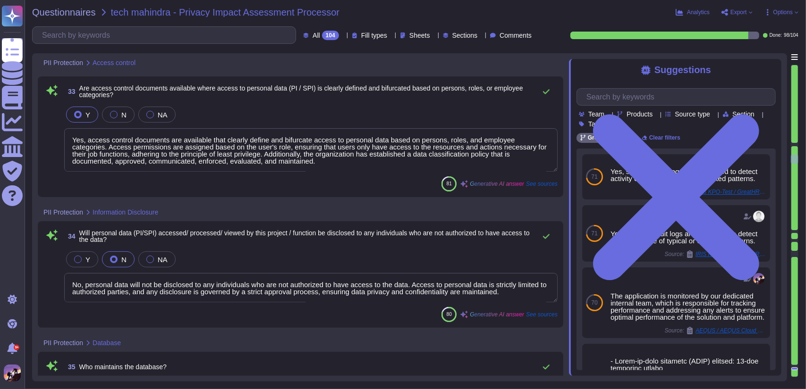
type textarea "Yes, we have a defined process in place to grant and revoke access to sensitive…"
type textarea "Yes, we have data segregation capability. Access to personal information and se…"
type textarea "Yes, access control documents are available that clearly define and bifurcate a…"
type textarea "No, personal data will not be disclosed to any individuals who are not authoriz…"
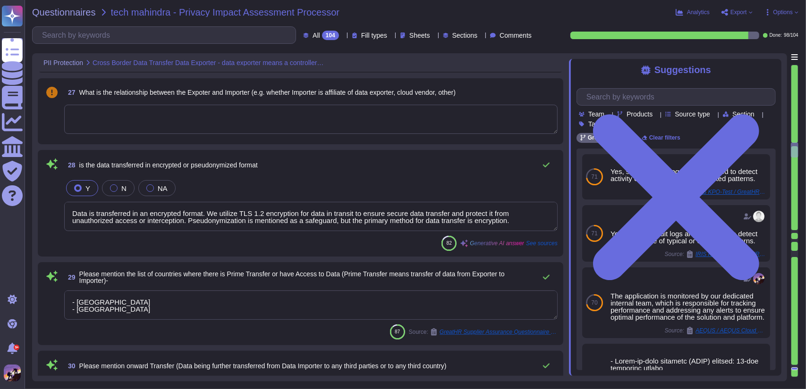
type textarea "The data exporter operates in the Human Resources (HR) technology sector, provi…"
type textarea "The data exporter resides in [GEOGRAPHIC_DATA], specifically in [GEOGRAPHIC_DAT…"
type textarea "The data importer resides in [GEOGRAPHIC_DATA], specifically in [GEOGRAPHIC_DAT…"
type textarea "Data is transferred in an encrypted format. We utilize TLS 1.2 encryption for d…"
type textarea "- [GEOGRAPHIC_DATA] - [GEOGRAPHIC_DATA]"
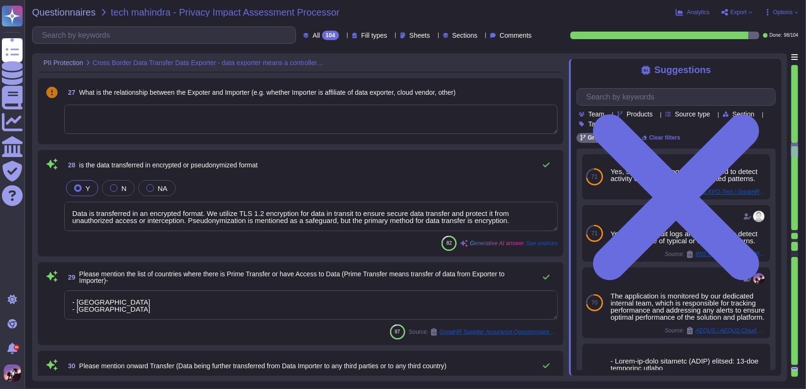
type textarea "GreytHR does not transfer any personal data to third parties, third countries, …"
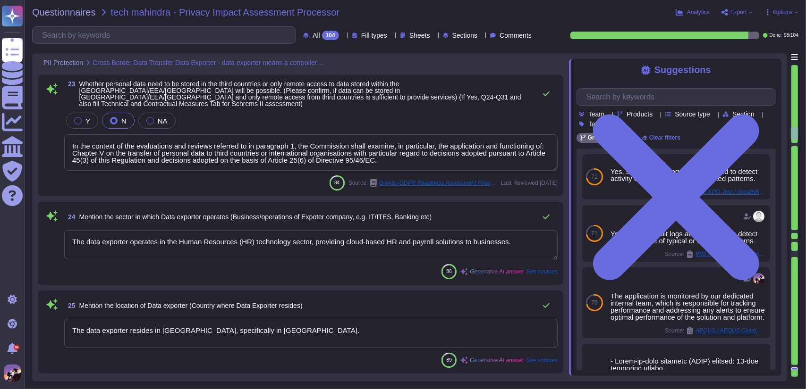
type textarea "All the data is hosted and deployed on AWS and GCP Cloud Service Providers. For…"
type textarea "In the context of the evaluations and reviews referred to in paragraph 1, the C…"
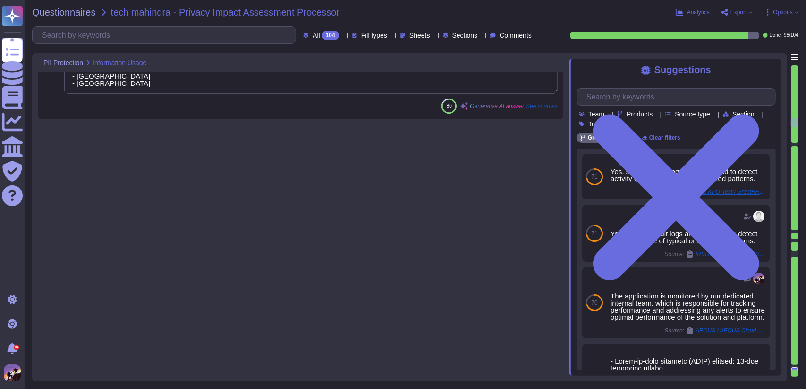
type textarea "Yes, information assets are categorized based on how sensitive and critical the…"
type textarea "The personal data is being accessed, processed, and viewed for the following pu…"
type textarea "The data processing operations being undertaken on personal data include: 1. Co…"
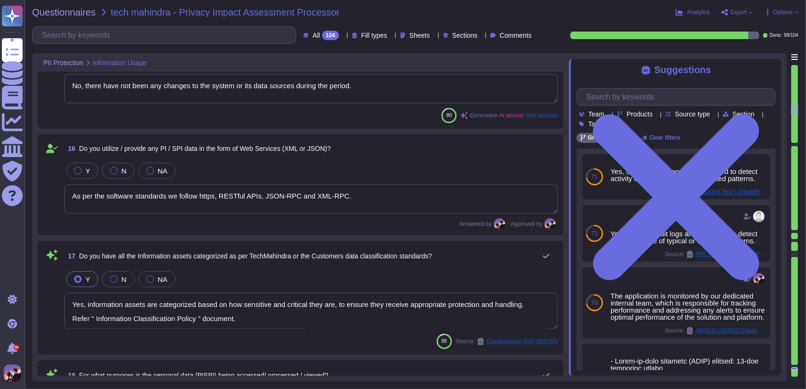
type textarea "Yes, if live data is used for testing new systems, the data shall be removed im…"
type textarea "No, there have not been any changes to the system or its data sources during th…"
type textarea "As per the software standards we follow https, RESTful APIs, JSON-RPC and XML-R…"
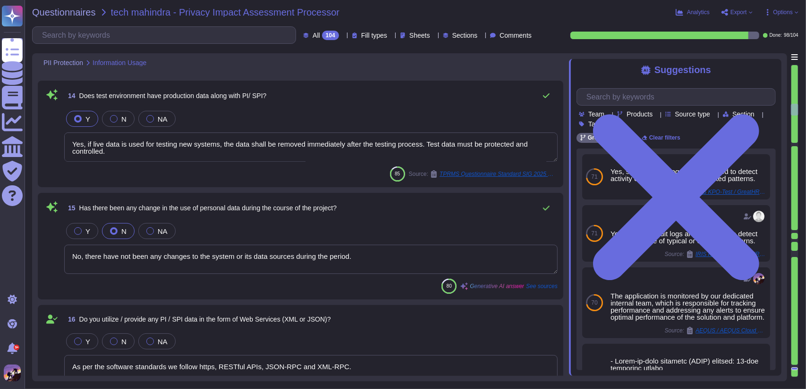
scroll to position [1551, 0]
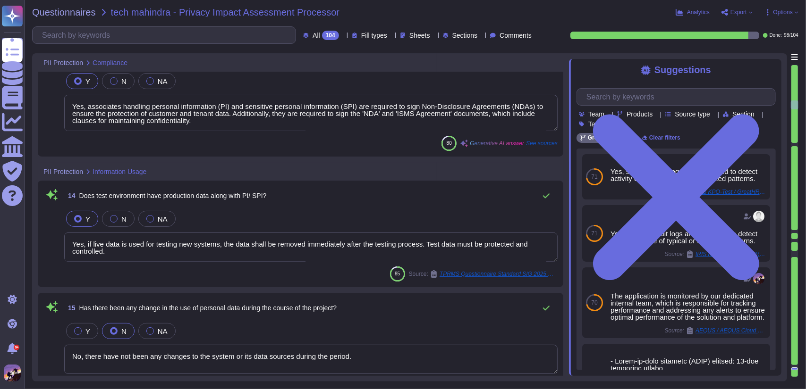
type textarea "Yes, we maintain full and up-to-date records of processing activities that deta…"
type textarea "Yes, a Data Processing Agreement (DPA) is in place between the client and our o…"
type textarea "Yes, associates handling personal information (PI) and sensitive personal infor…"
click at [729, 13] on span "Export" at bounding box center [737, 12] width 32 height 8
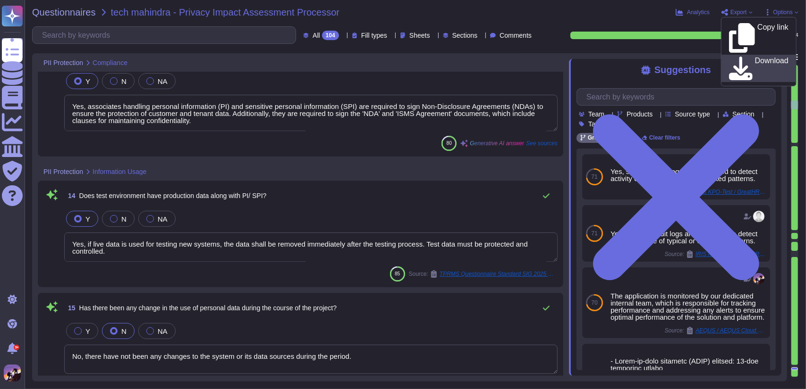
click at [738, 57] on div "Download" at bounding box center [758, 69] width 59 height 24
